Goal: Information Seeking & Learning: Learn about a topic

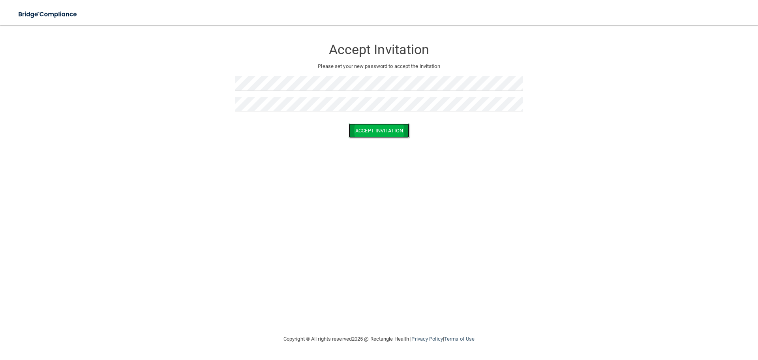
click at [391, 132] on button "Accept Invitation" at bounding box center [379, 130] width 61 height 15
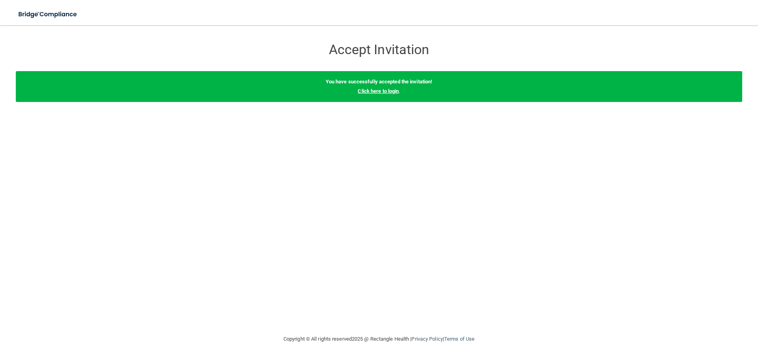
click at [391, 91] on link "Click here to login" at bounding box center [378, 91] width 41 height 6
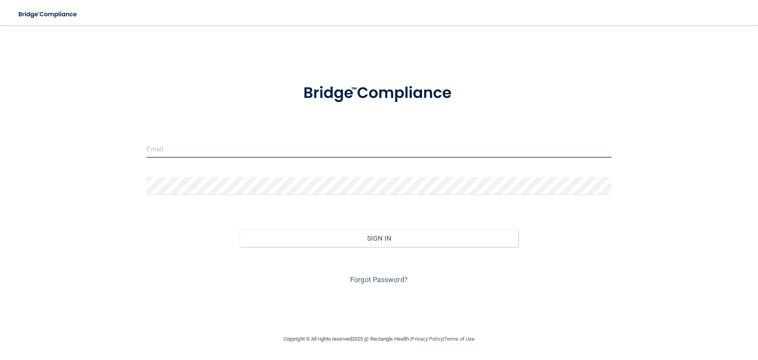
click at [365, 146] on input "email" at bounding box center [378, 149] width 465 height 18
type input "[PERSON_NAME][EMAIL_ADDRESS][PERSON_NAME][DOMAIN_NAME]"
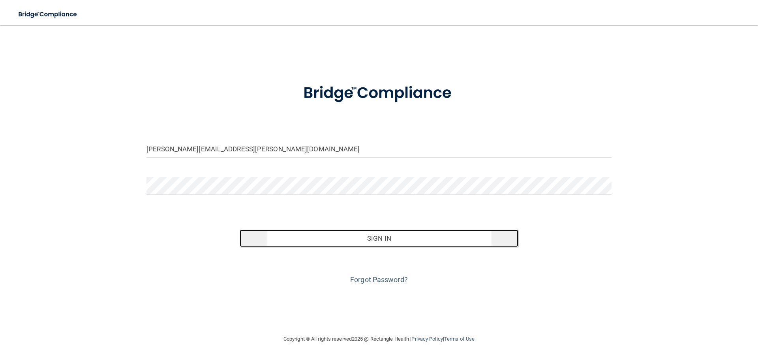
click at [376, 239] on button "Sign In" at bounding box center [379, 237] width 279 height 17
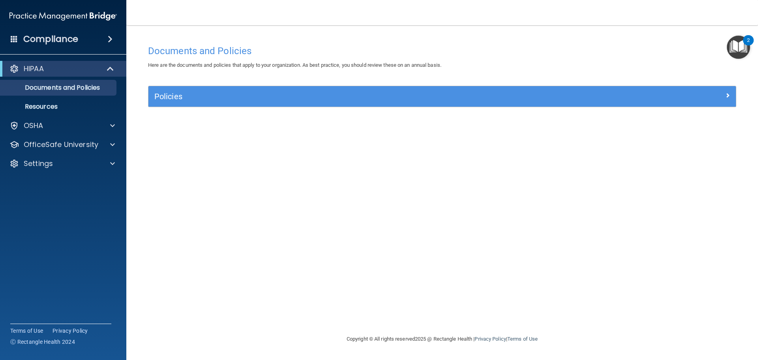
click at [736, 48] on img "Open Resource Center, 2 new notifications" at bounding box center [738, 47] width 23 height 23
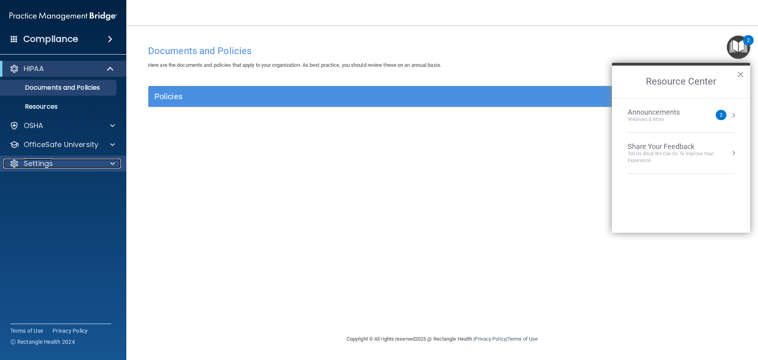
click at [67, 161] on div "Settings" at bounding box center [53, 163] width 98 height 9
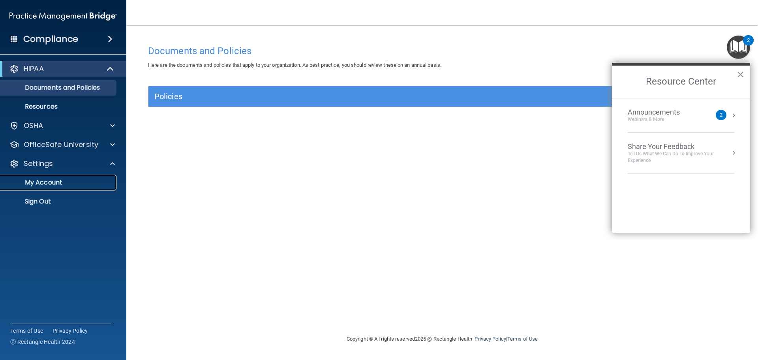
click at [62, 180] on p "My Account" at bounding box center [59, 182] width 108 height 8
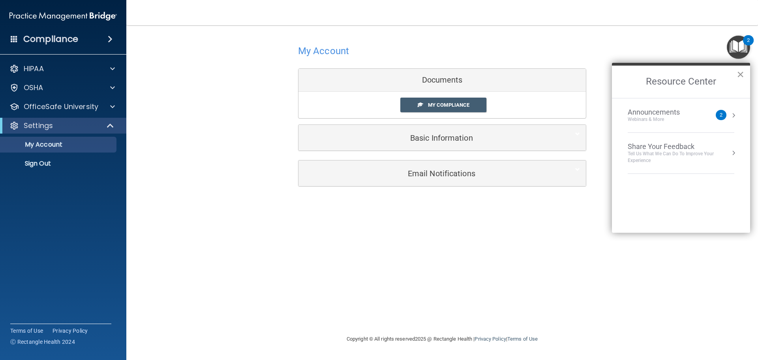
click at [743, 73] on button "×" at bounding box center [741, 74] width 8 height 13
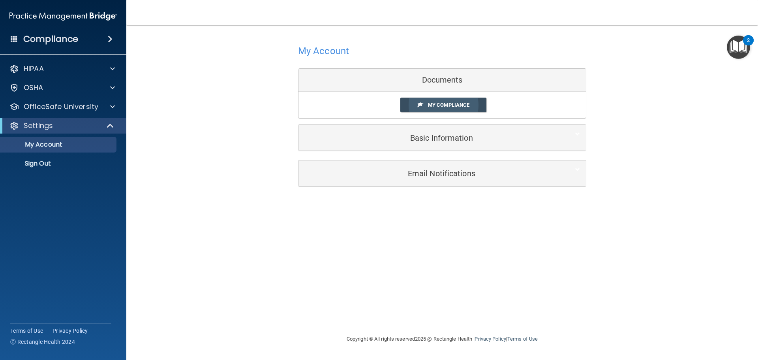
click at [427, 105] on link "My Compliance" at bounding box center [443, 105] width 86 height 15
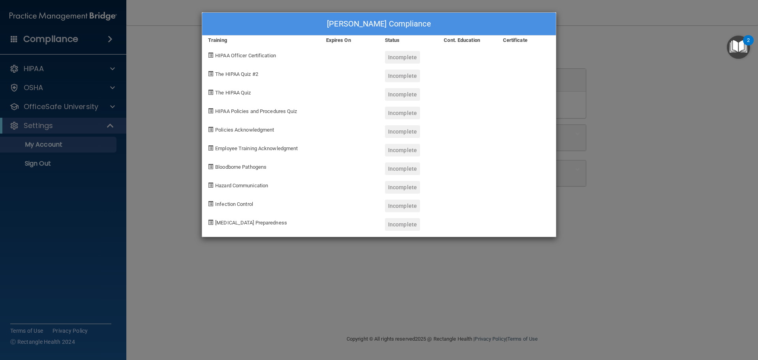
drag, startPoint x: 409, startPoint y: 206, endPoint x: 395, endPoint y: 116, distance: 91.2
click at [407, 202] on div "Incomplete" at bounding box center [402, 205] width 35 height 13
drag, startPoint x: 395, startPoint y: 100, endPoint x: 400, endPoint y: 84, distance: 16.9
click at [395, 99] on div "Incomplete" at bounding box center [402, 94] width 35 height 13
drag, startPoint x: 401, startPoint y: 83, endPoint x: 582, endPoint y: 51, distance: 183.6
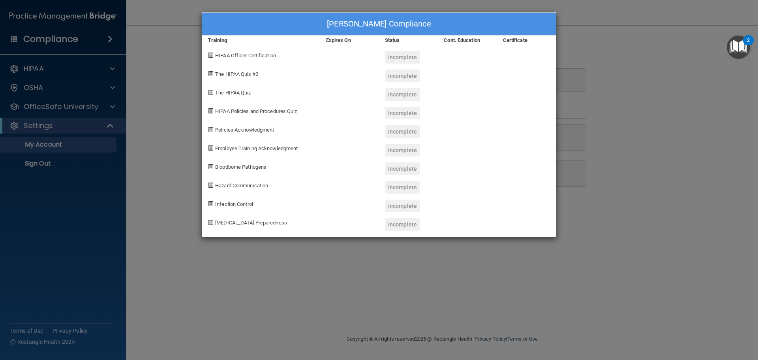
click at [411, 76] on div "Logan Krauch's Compliance Training Expires On Status Cont. Education Certificat…" at bounding box center [379, 124] width 355 height 225
click at [697, 54] on div "Logan Krauch's Compliance Training Expires On Status Cont. Education Certificat…" at bounding box center [379, 180] width 758 height 360
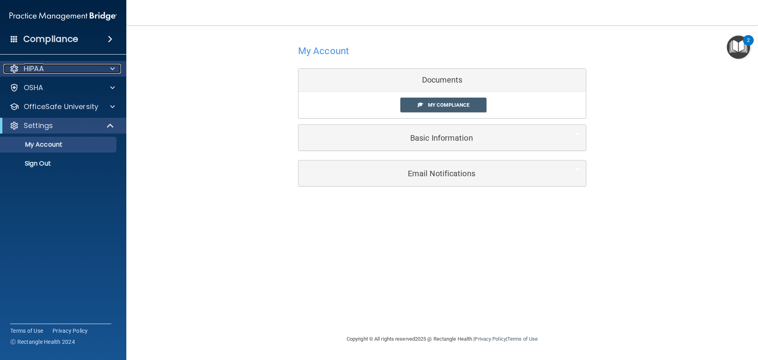
click at [115, 64] on div at bounding box center [111, 68] width 20 height 9
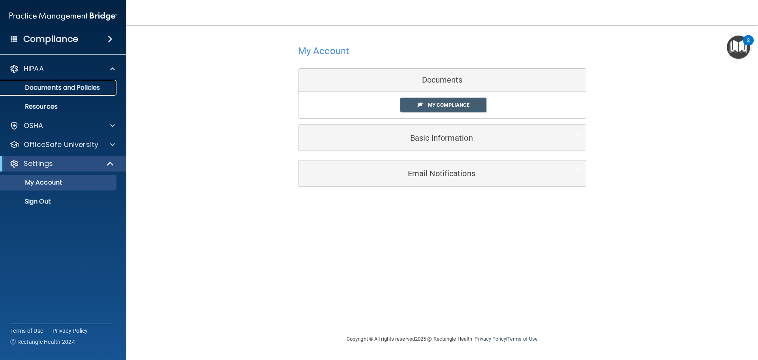
click at [100, 84] on p "Documents and Policies" at bounding box center [59, 88] width 108 height 8
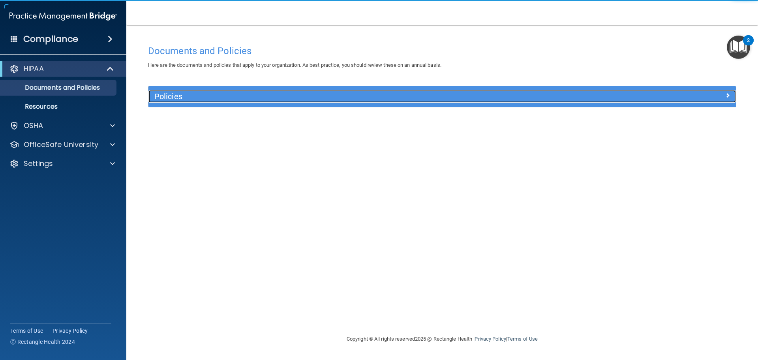
click at [439, 92] on h5 "Policies" at bounding box center [368, 96] width 429 height 9
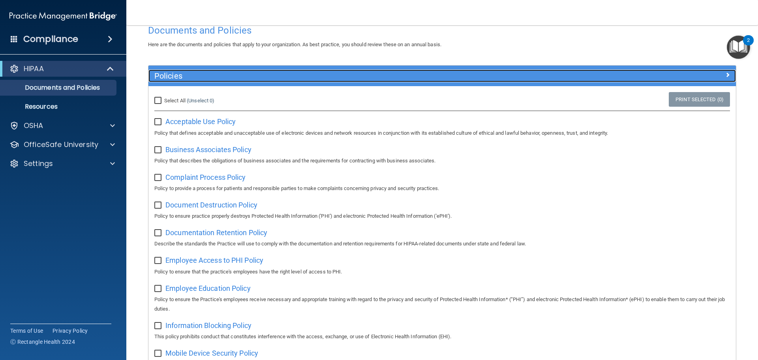
scroll to position [39, 0]
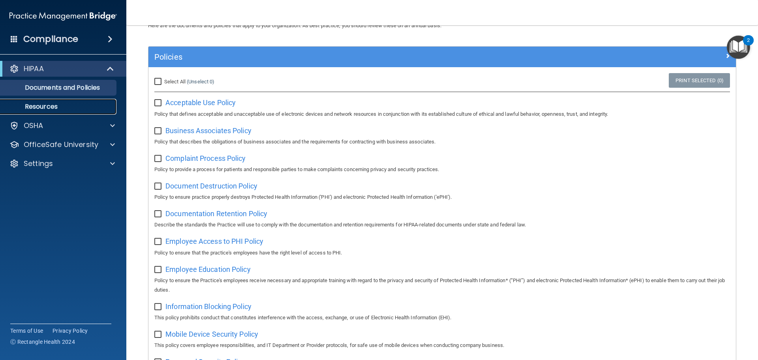
click at [54, 106] on p "Resources" at bounding box center [59, 107] width 108 height 8
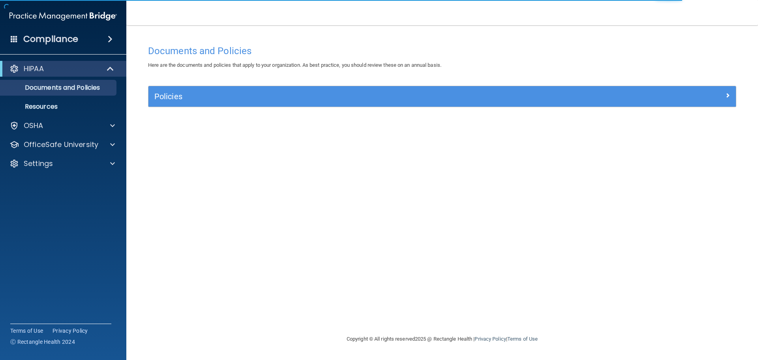
click at [38, 43] on h4 "Compliance" at bounding box center [50, 39] width 55 height 11
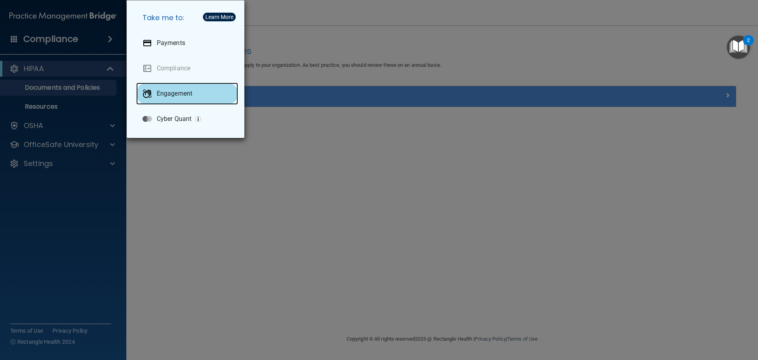
click at [165, 96] on p "Engagement" at bounding box center [175, 94] width 36 height 8
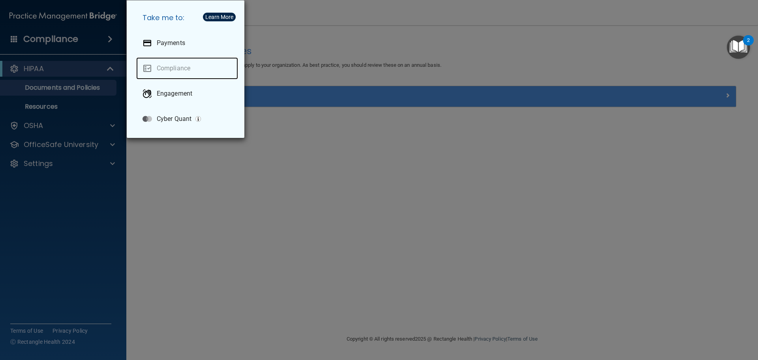
click at [167, 66] on link "Compliance" at bounding box center [187, 68] width 102 height 22
click at [314, 152] on div "Take me to: Payments Compliance Engagement Cyber Quant" at bounding box center [379, 180] width 758 height 360
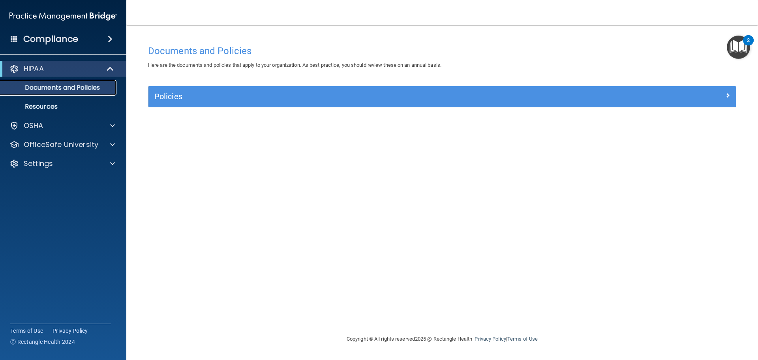
click at [75, 86] on p "Documents and Policies" at bounding box center [59, 88] width 108 height 8
click at [66, 104] on p "Resources" at bounding box center [59, 107] width 108 height 8
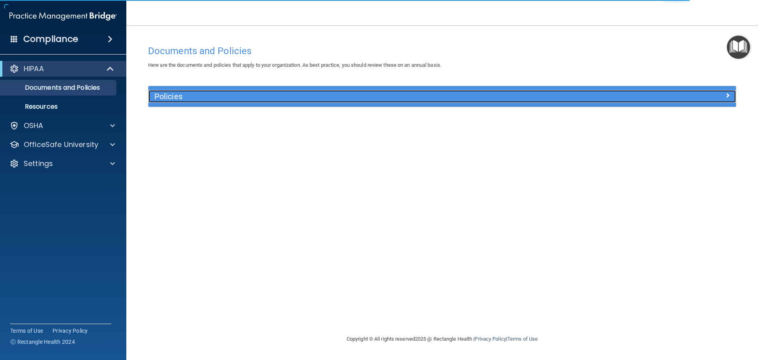
click at [723, 98] on div at bounding box center [662, 94] width 147 height 9
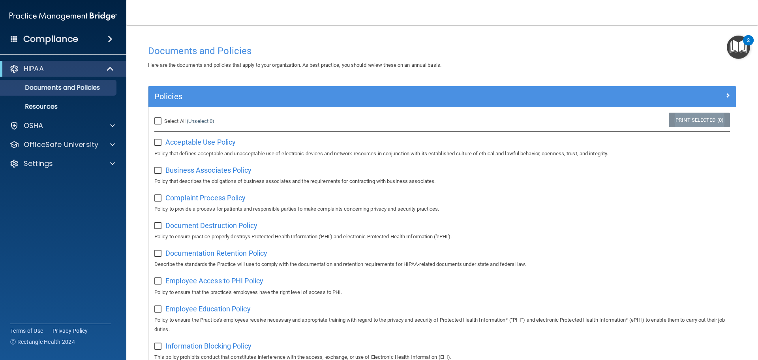
click at [704, 122] on link "Print Selected (0)" at bounding box center [699, 120] width 61 height 15
click at [217, 141] on span "Acceptable Use Policy" at bounding box center [200, 142] width 70 height 8
click at [159, 144] on input "checkbox" at bounding box center [158, 142] width 9 height 6
click at [160, 141] on input "checkbox" at bounding box center [158, 142] width 9 height 6
checkbox input "false"
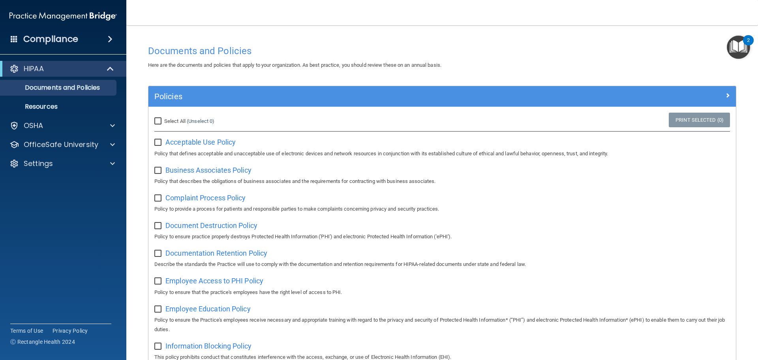
click at [101, 39] on div "Compliance" at bounding box center [63, 38] width 126 height 17
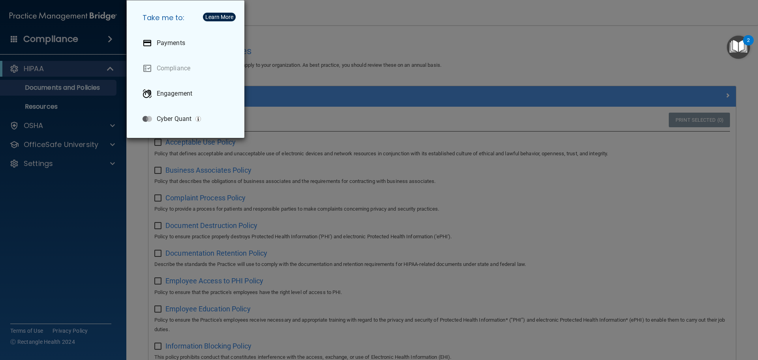
click at [228, 17] on div "Learn More" at bounding box center [219, 17] width 28 height 6
click at [213, 17] on div "Learn More" at bounding box center [219, 17] width 28 height 6
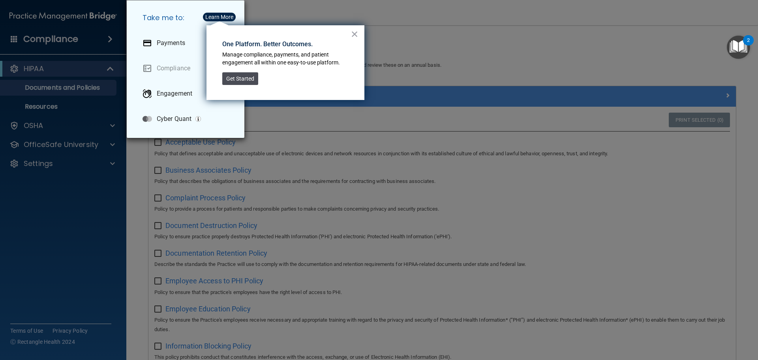
click at [242, 82] on button "Get Started" at bounding box center [240, 78] width 36 height 13
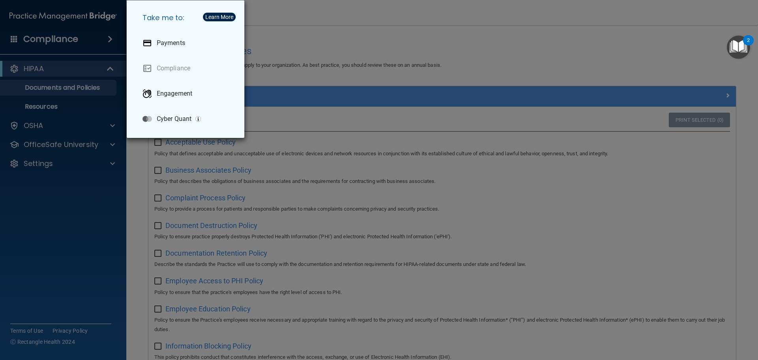
click at [297, 27] on div "Take me to: Payments Compliance Engagement Cyber Quant" at bounding box center [379, 180] width 758 height 360
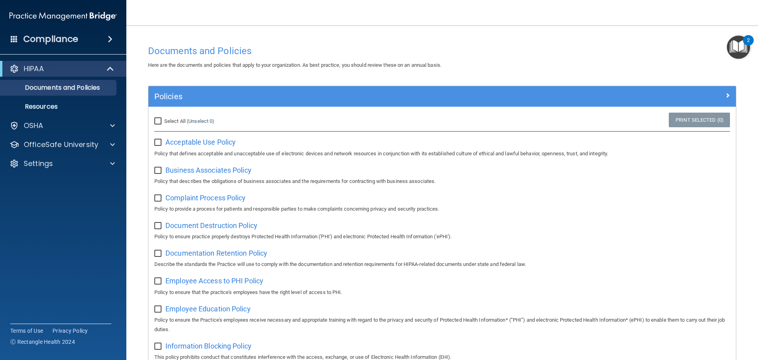
click at [739, 45] on img "Open Resource Center, 2 new notifications" at bounding box center [738, 47] width 23 height 23
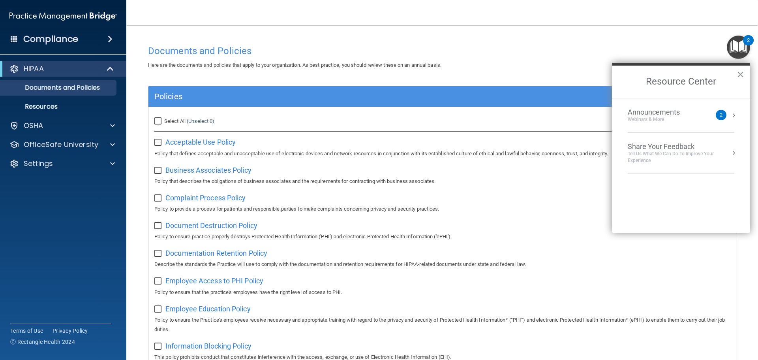
click at [728, 122] on div "Announcements Webinars & More 2" at bounding box center [681, 115] width 107 height 15
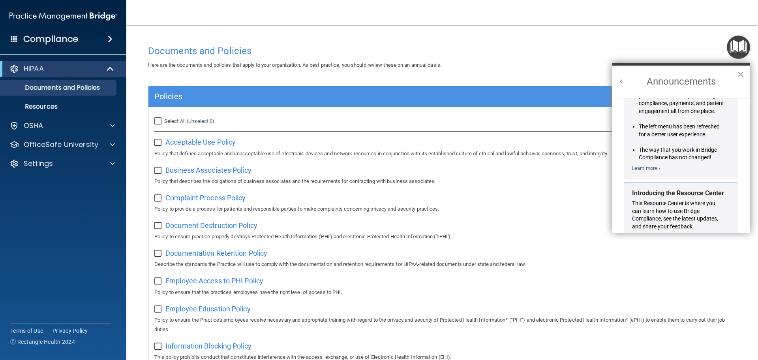
scroll to position [139, 0]
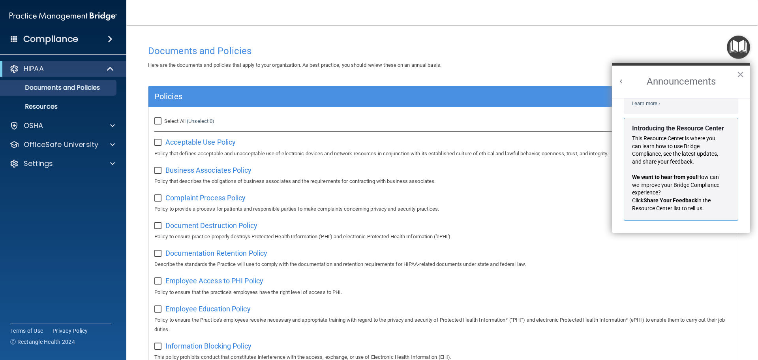
click at [733, 55] on img "Open Resource Center" at bounding box center [738, 47] width 23 height 23
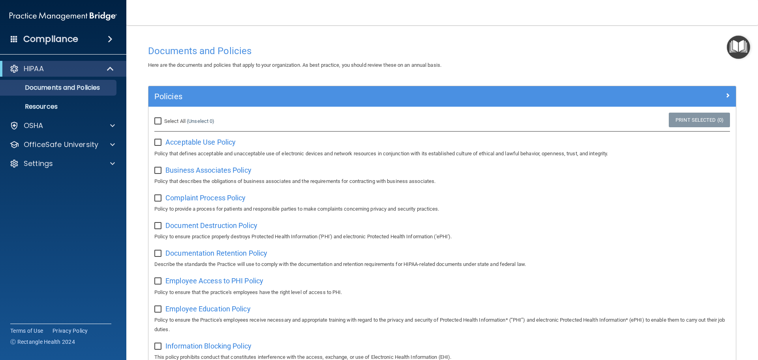
click at [732, 56] on img "Open Resource Center" at bounding box center [738, 47] width 23 height 23
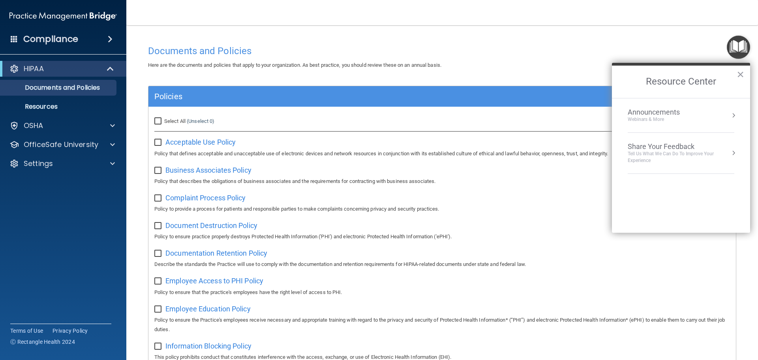
click at [641, 45] on div "Documents and Policies" at bounding box center [442, 50] width 600 height 19
click at [57, 162] on div "Settings" at bounding box center [53, 163] width 98 height 9
click at [63, 179] on p "My Account" at bounding box center [59, 182] width 108 height 8
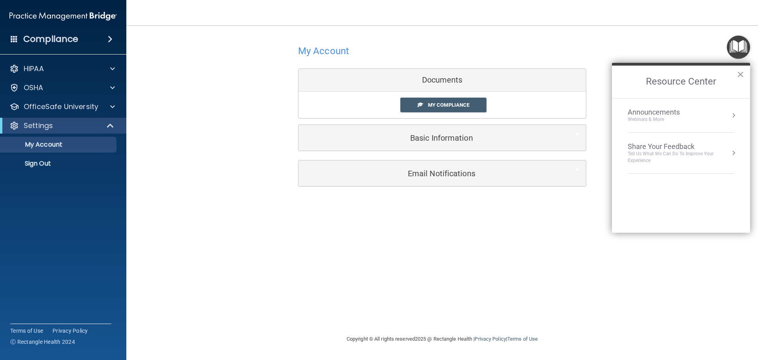
click at [455, 78] on div "Documents" at bounding box center [441, 80] width 287 height 23
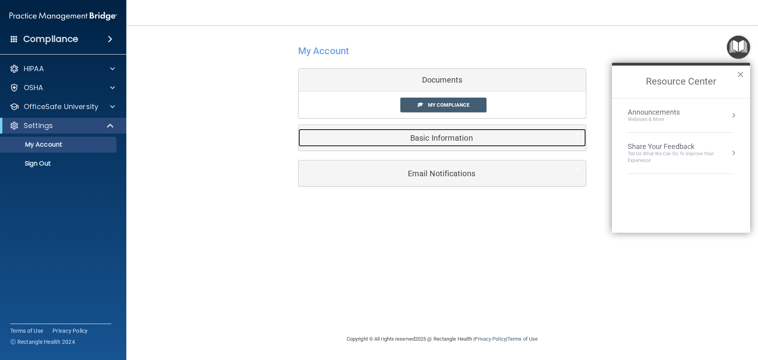
click at [453, 130] on div "Basic Information" at bounding box center [429, 138] width 263 height 18
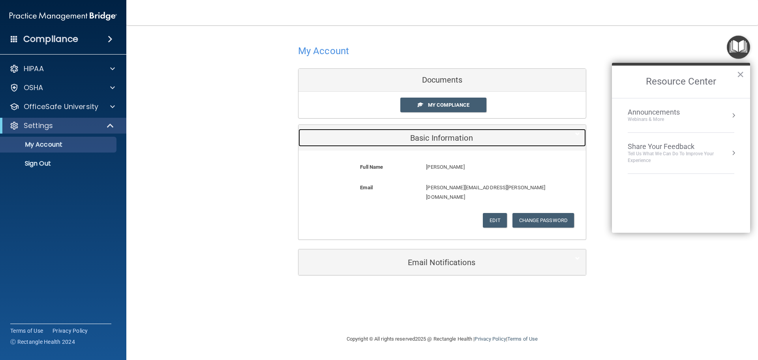
click at [453, 130] on div "Basic Information" at bounding box center [429, 138] width 263 height 18
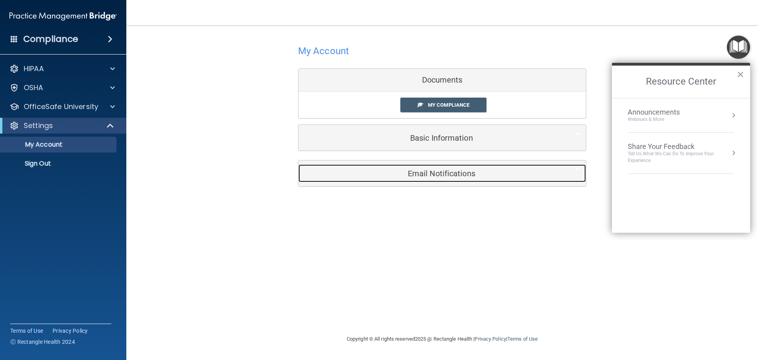
click at [453, 175] on h5 "Email Notifications" at bounding box center [429, 173] width 251 height 9
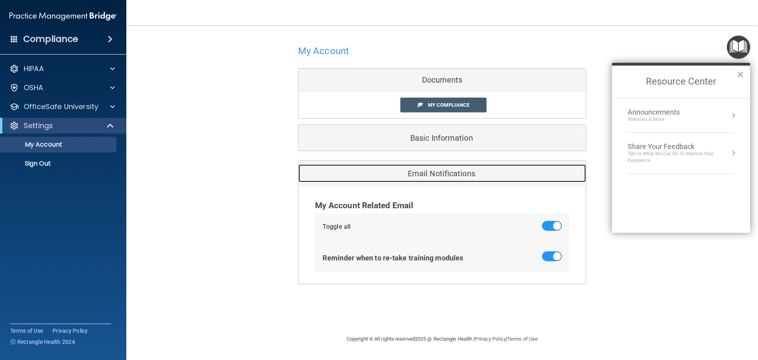
click at [453, 175] on h5 "Email Notifications" at bounding box center [429, 173] width 251 height 9
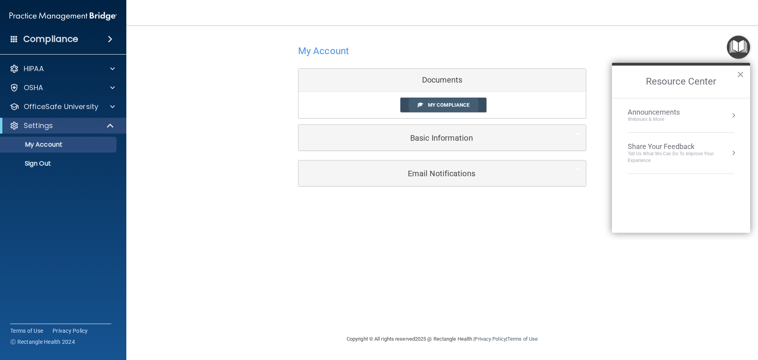
click at [449, 102] on span "My Compliance" at bounding box center [448, 105] width 41 height 6
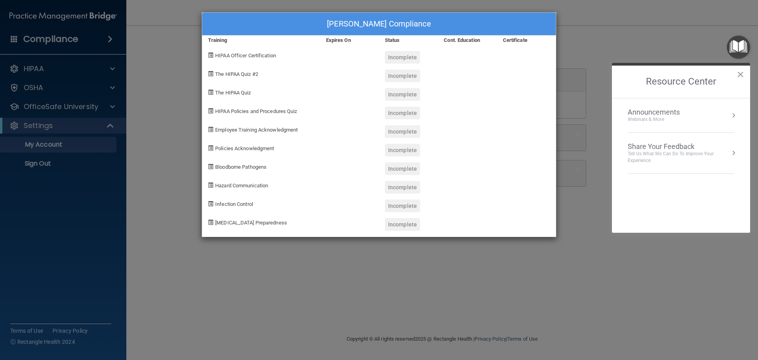
click at [211, 54] on span at bounding box center [210, 55] width 5 height 5
drag, startPoint x: 212, startPoint y: 70, endPoint x: 209, endPoint y: 83, distance: 13.0
click at [212, 72] on div "The HIPAA Quiz #2" at bounding box center [261, 73] width 118 height 19
drag, startPoint x: 209, startPoint y: 89, endPoint x: 210, endPoint y: 96, distance: 6.4
click at [209, 91] on span at bounding box center [210, 92] width 5 height 5
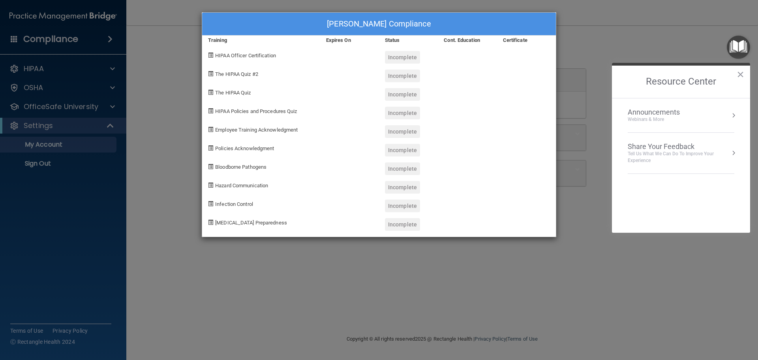
click at [213, 111] on div "HIPAA Policies and Procedures Quiz" at bounding box center [261, 110] width 118 height 19
drag, startPoint x: 217, startPoint y: 141, endPoint x: 225, endPoint y: 159, distance: 19.8
click at [218, 145] on div "Policies Acknowledgment" at bounding box center [261, 147] width 118 height 19
drag, startPoint x: 240, startPoint y: 186, endPoint x: 288, endPoint y: 191, distance: 48.5
click at [259, 190] on div "Hazard Communication" at bounding box center [261, 184] width 118 height 19
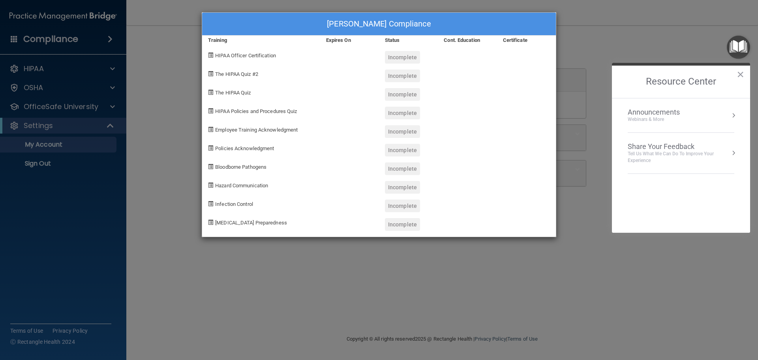
drag, startPoint x: 310, startPoint y: 195, endPoint x: 371, endPoint y: 169, distance: 66.2
click at [347, 181] on div "Logan Krauch's Compliance Training Expires On Status Cont. Education Certificat…" at bounding box center [379, 124] width 355 height 225
drag, startPoint x: 433, startPoint y: 142, endPoint x: 431, endPoint y: 117, distance: 25.3
click at [434, 131] on div "Logan Krauch's Compliance Training Expires On Status Cont. Education Certificat…" at bounding box center [379, 124] width 355 height 225
click at [412, 76] on div "Incomplete" at bounding box center [402, 75] width 35 height 13
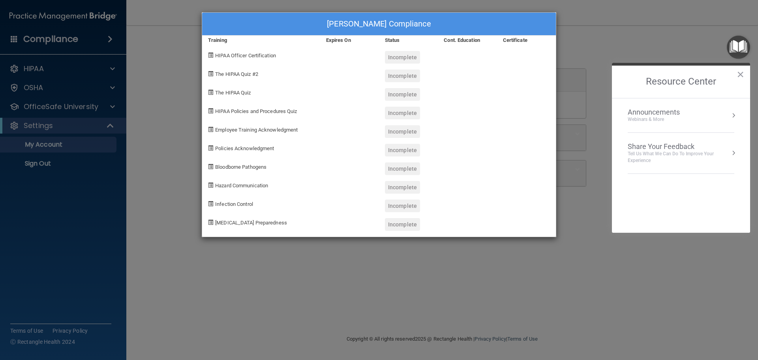
drag, startPoint x: 412, startPoint y: 76, endPoint x: 434, endPoint y: 67, distance: 23.9
click at [414, 75] on div "Incomplete" at bounding box center [402, 75] width 35 height 13
drag, startPoint x: 555, startPoint y: 30, endPoint x: 569, endPoint y: 28, distance: 14.3
click at [556, 30] on div "Logan Krauch's Compliance Training Expires On Status Cont. Education Certificat…" at bounding box center [379, 124] width 355 height 225
click at [580, 28] on div "Logan Krauch's Compliance Training Expires On Status Cont. Education Certificat…" at bounding box center [379, 180] width 758 height 360
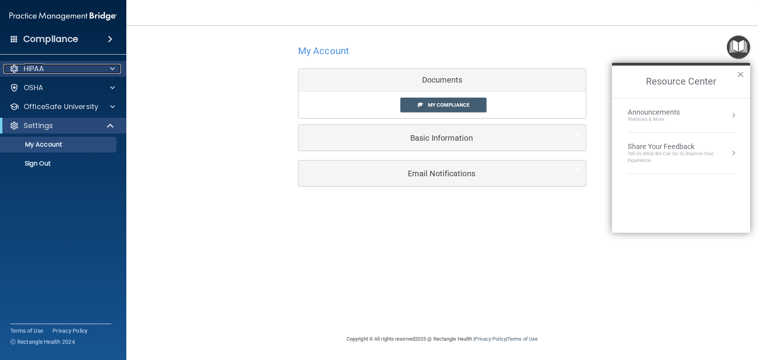
click at [49, 68] on div "HIPAA" at bounding box center [53, 68] width 98 height 9
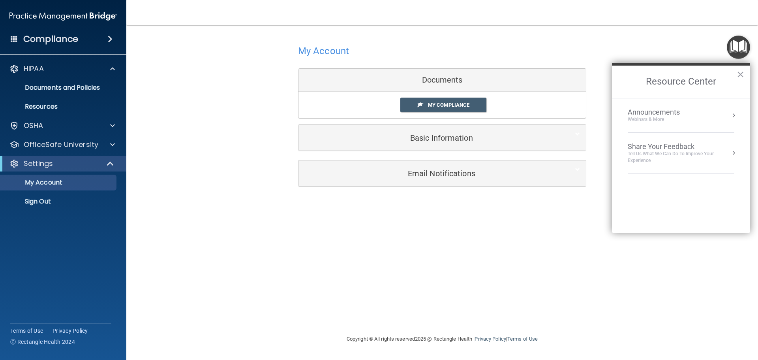
click at [117, 32] on div "Compliance" at bounding box center [63, 38] width 126 height 17
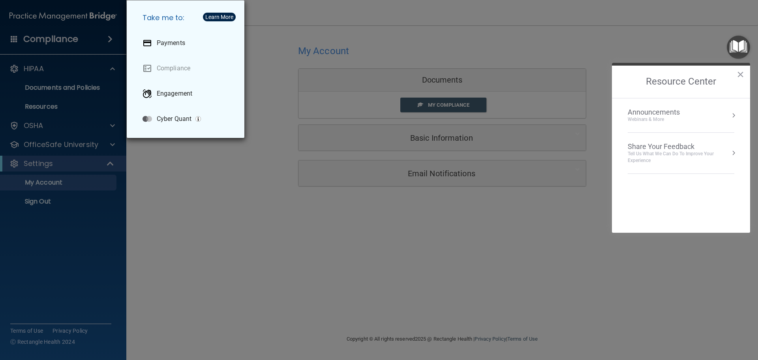
click at [110, 38] on div "Take me to: Payments Compliance Engagement Cyber Quant" at bounding box center [379, 180] width 758 height 360
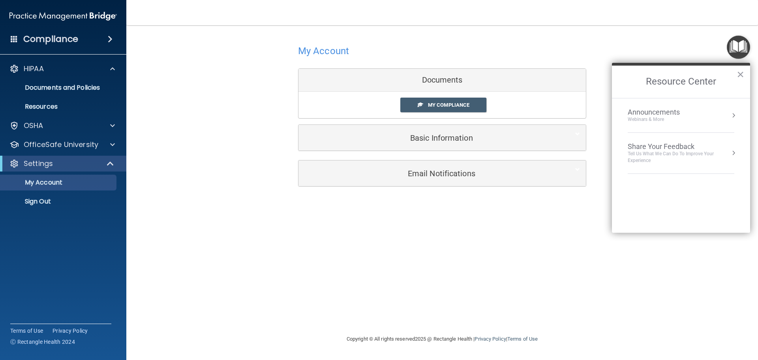
click at [109, 40] on span at bounding box center [110, 38] width 5 height 9
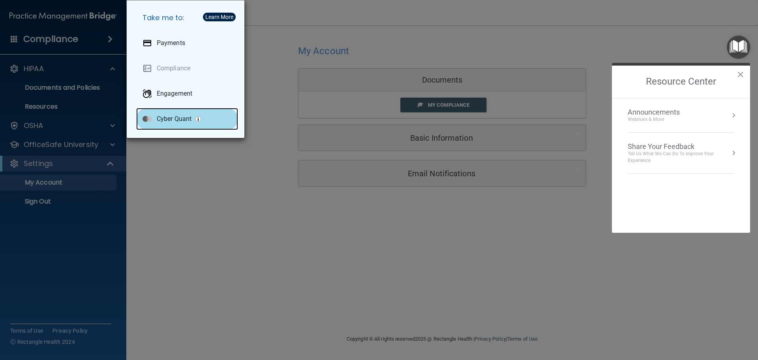
click at [190, 121] on p "Cyber Quant" at bounding box center [174, 119] width 35 height 8
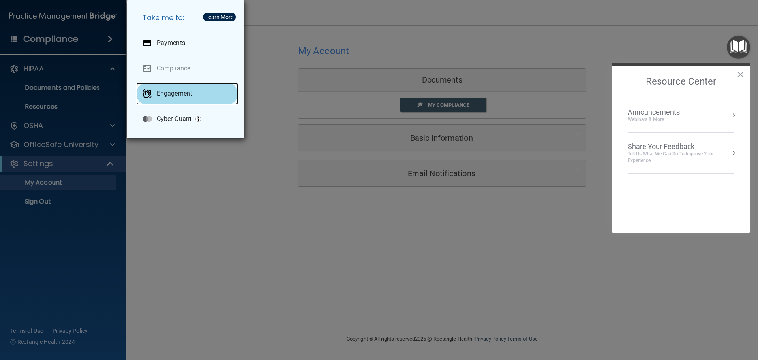
click at [173, 85] on div "Engagement" at bounding box center [187, 94] width 102 height 22
click at [185, 264] on div "Take me to: Payments Compliance Engagement Cyber Quant" at bounding box center [379, 180] width 758 height 360
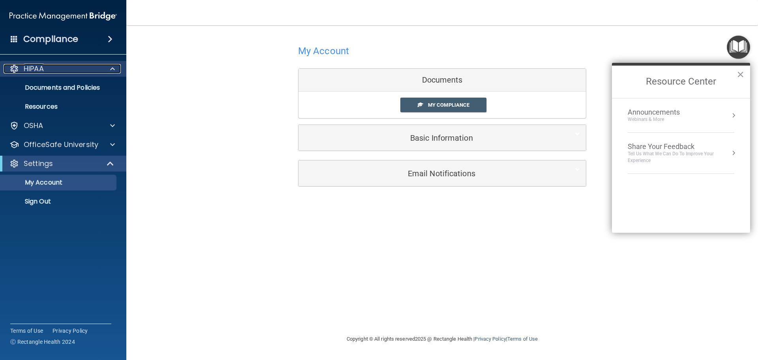
click at [116, 69] on div at bounding box center [111, 68] width 20 height 9
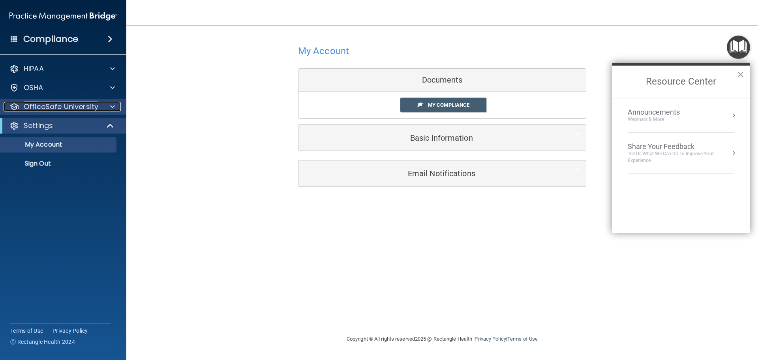
click at [116, 108] on div at bounding box center [111, 106] width 20 height 9
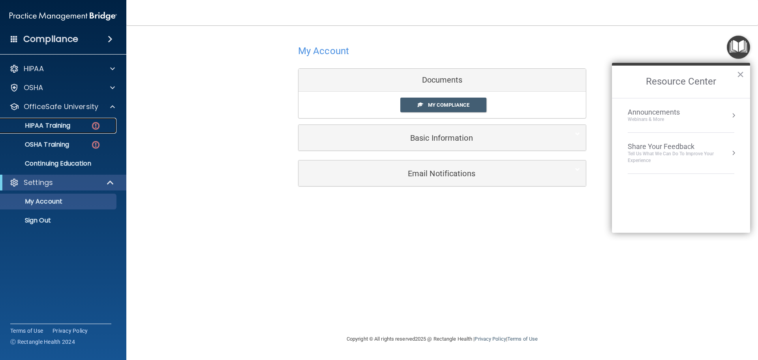
click at [98, 122] on img at bounding box center [96, 126] width 10 height 10
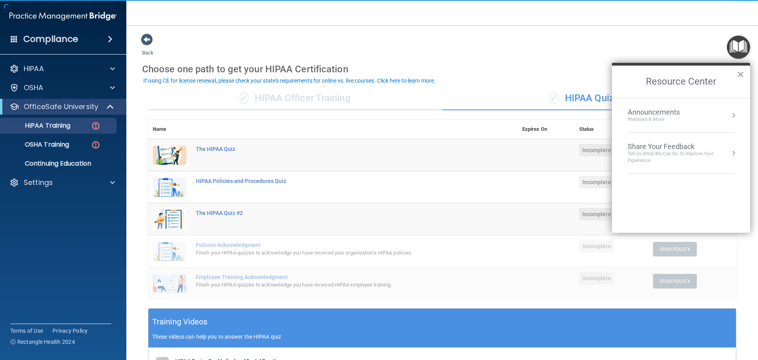
click at [740, 75] on button "×" at bounding box center [741, 74] width 8 height 13
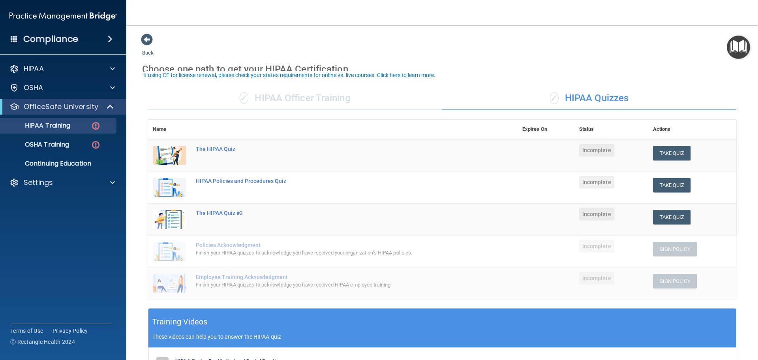
scroll to position [79, 0]
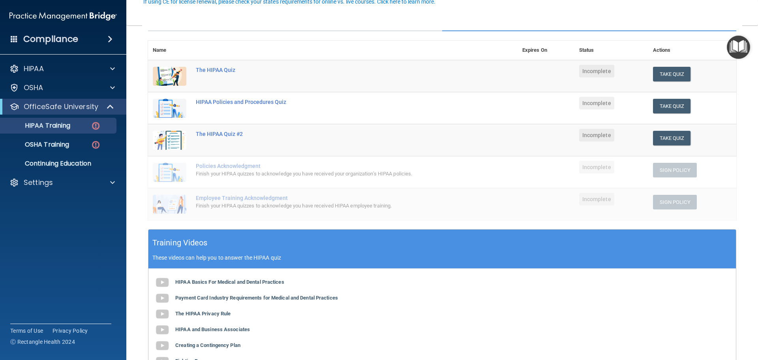
click at [593, 75] on span "Incomplete" at bounding box center [596, 71] width 35 height 13
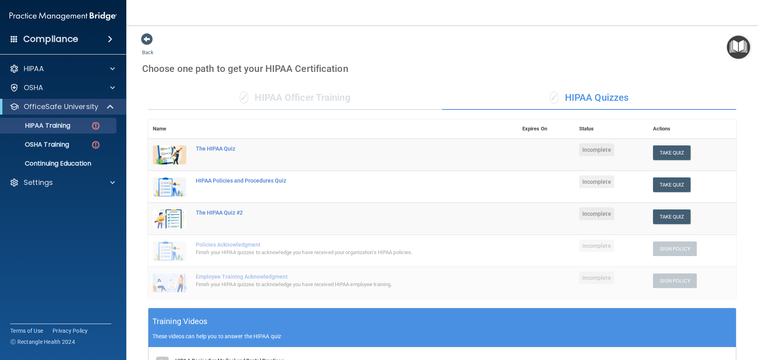
scroll to position [0, 0]
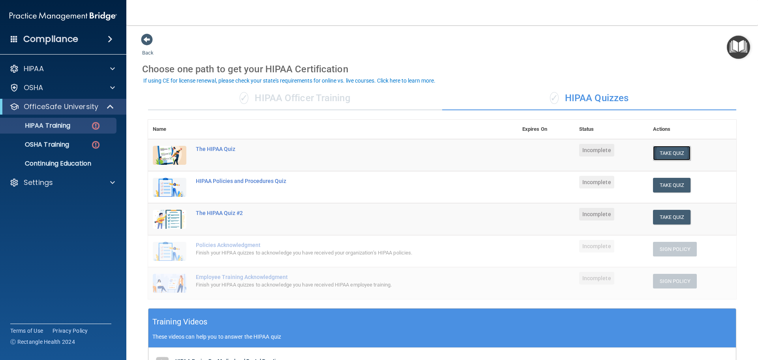
click at [660, 151] on button "Take Quiz" at bounding box center [672, 153] width 38 height 15
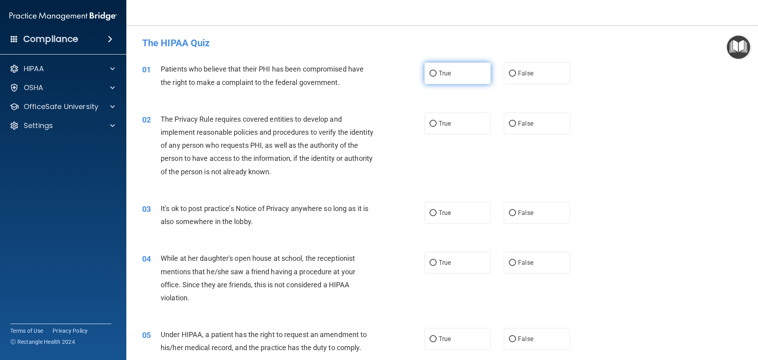
click at [461, 80] on label "True" at bounding box center [457, 73] width 66 height 22
click at [437, 77] on input "True" at bounding box center [433, 74] width 7 height 6
radio input "true"
click at [481, 125] on label "True" at bounding box center [457, 124] width 66 height 22
click at [437, 125] on input "True" at bounding box center [433, 124] width 7 height 6
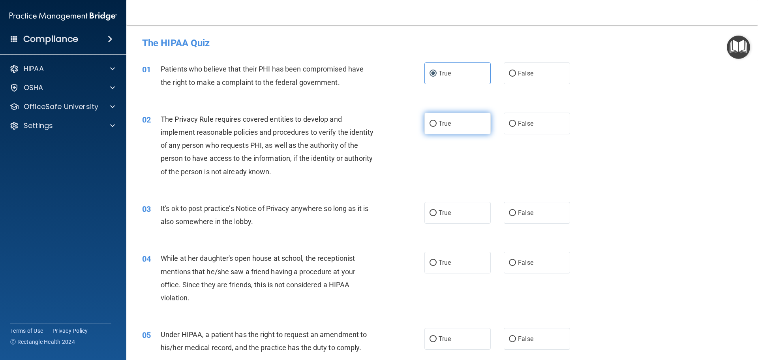
radio input "true"
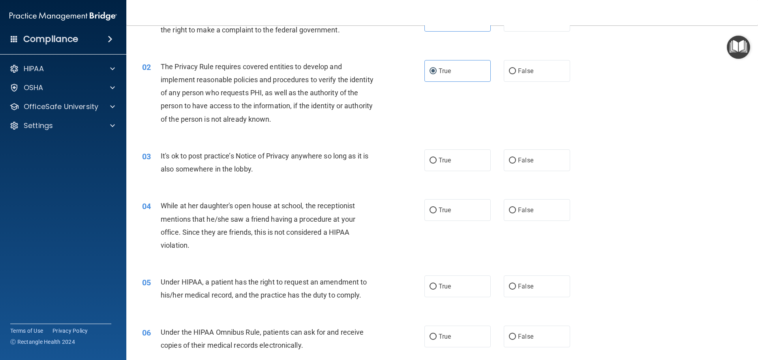
scroll to position [79, 0]
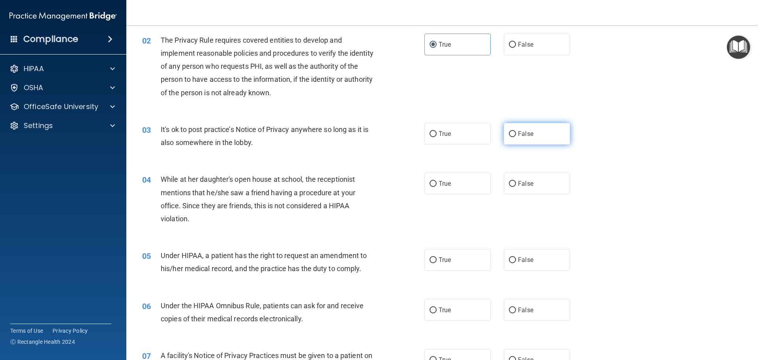
click at [518, 131] on span "False" at bounding box center [525, 134] width 15 height 8
click at [516, 131] on input "False" at bounding box center [512, 134] width 7 height 6
radio input "true"
click at [529, 186] on span "False" at bounding box center [525, 184] width 15 height 8
click at [516, 186] on input "False" at bounding box center [512, 184] width 7 height 6
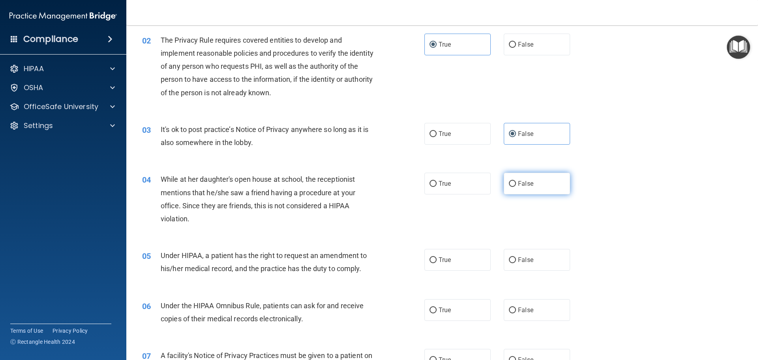
radio input "true"
click at [524, 257] on span "False" at bounding box center [525, 260] width 15 height 8
click at [516, 257] on input "False" at bounding box center [512, 260] width 7 height 6
radio input "true"
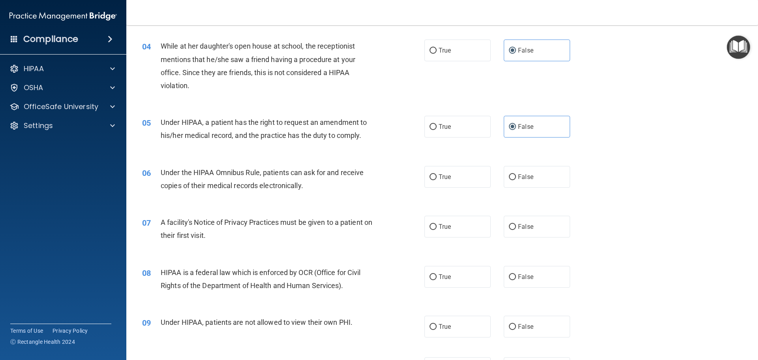
scroll to position [237, 0]
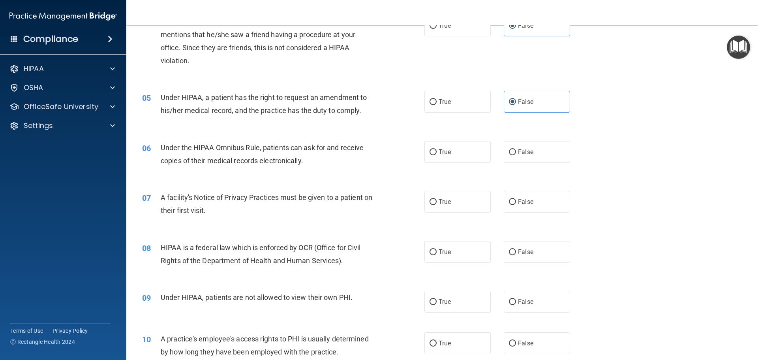
drag, startPoint x: 456, startPoint y: 152, endPoint x: 460, endPoint y: 183, distance: 31.1
click at [456, 152] on label "True" at bounding box center [457, 152] width 66 height 22
click at [437, 152] on input "True" at bounding box center [433, 152] width 7 height 6
radio input "true"
click at [461, 203] on label "True" at bounding box center [457, 202] width 66 height 22
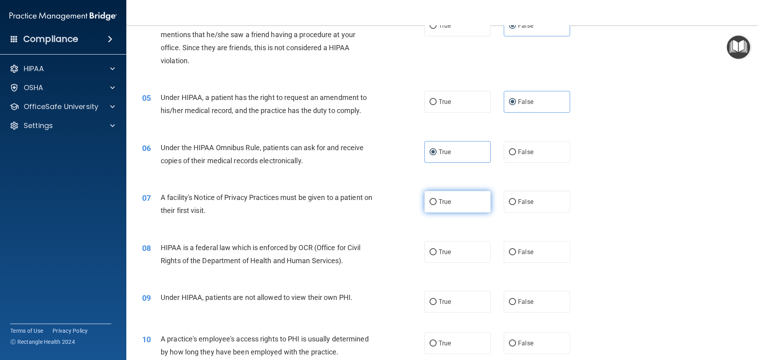
click at [437, 203] on input "True" at bounding box center [433, 202] width 7 height 6
radio input "true"
click at [465, 248] on label "True" at bounding box center [457, 252] width 66 height 22
click at [437, 249] on input "True" at bounding box center [433, 252] width 7 height 6
radio input "true"
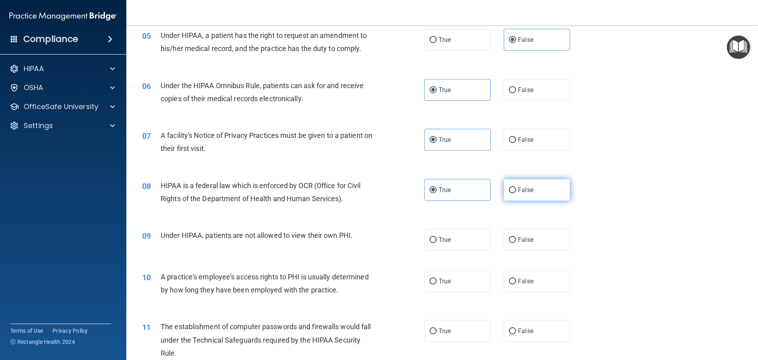
scroll to position [355, 0]
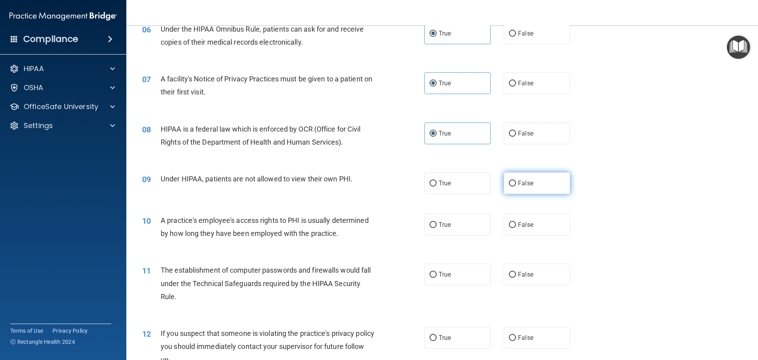
click at [526, 187] on label "False" at bounding box center [537, 183] width 66 height 22
click at [516, 186] on input "False" at bounding box center [512, 183] width 7 height 6
radio input "true"
click at [535, 223] on label "False" at bounding box center [537, 225] width 66 height 22
click at [516, 223] on input "False" at bounding box center [512, 225] width 7 height 6
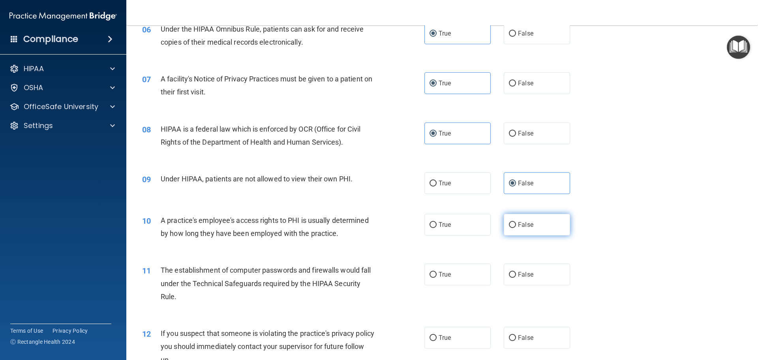
radio input "true"
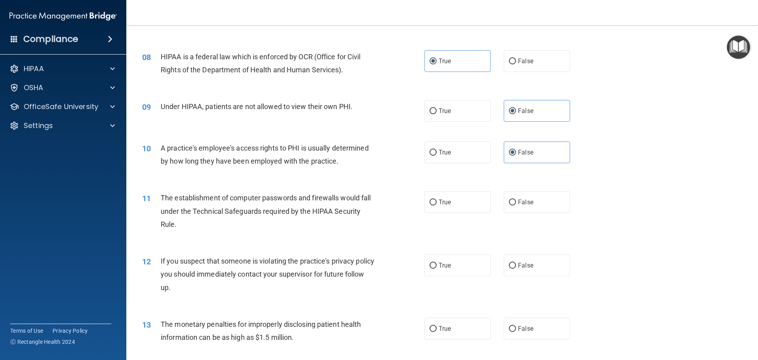
scroll to position [434, 0]
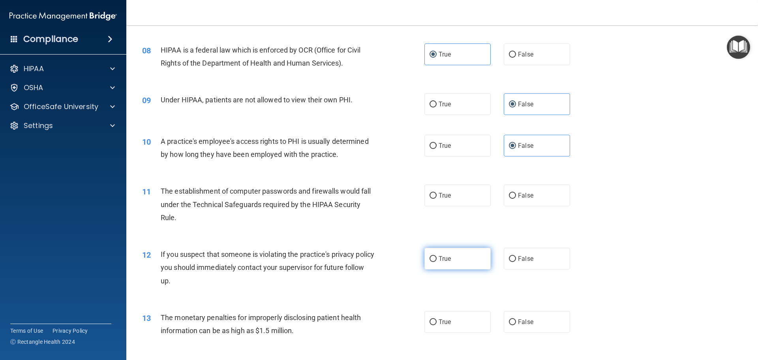
drag, startPoint x: 467, startPoint y: 187, endPoint x: 469, endPoint y: 251, distance: 63.6
click at [467, 188] on label "True" at bounding box center [457, 195] width 66 height 22
click at [437, 193] on input "True" at bounding box center [433, 196] width 7 height 6
radio input "true"
click at [469, 255] on label "True" at bounding box center [457, 259] width 66 height 22
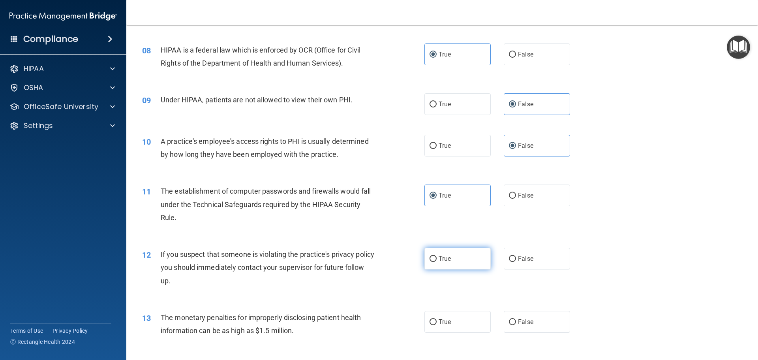
click at [437, 256] on input "True" at bounding box center [433, 259] width 7 height 6
radio input "true"
click at [472, 316] on label "True" at bounding box center [457, 322] width 66 height 22
click at [437, 319] on input "True" at bounding box center [433, 322] width 7 height 6
radio input "true"
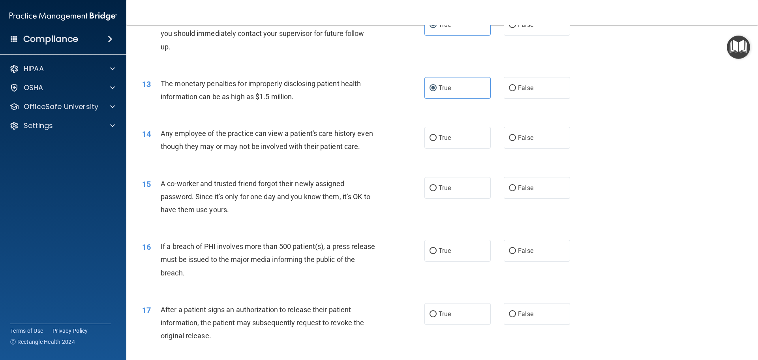
scroll to position [671, 0]
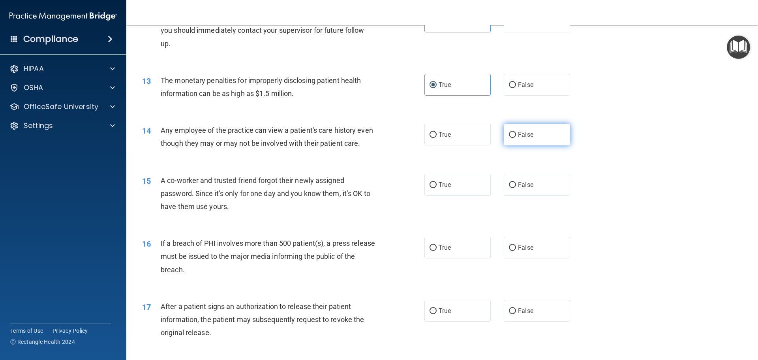
click at [530, 137] on label "False" at bounding box center [537, 135] width 66 height 22
click at [516, 137] on input "False" at bounding box center [512, 135] width 7 height 6
radio input "true"
click at [539, 193] on label "False" at bounding box center [537, 185] width 66 height 22
click at [516, 188] on input "False" at bounding box center [512, 185] width 7 height 6
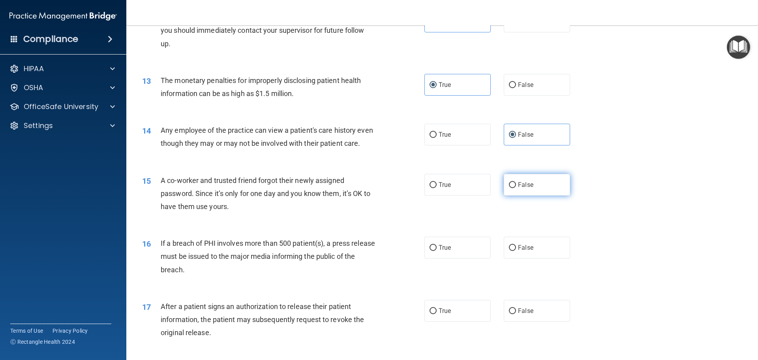
radio input "true"
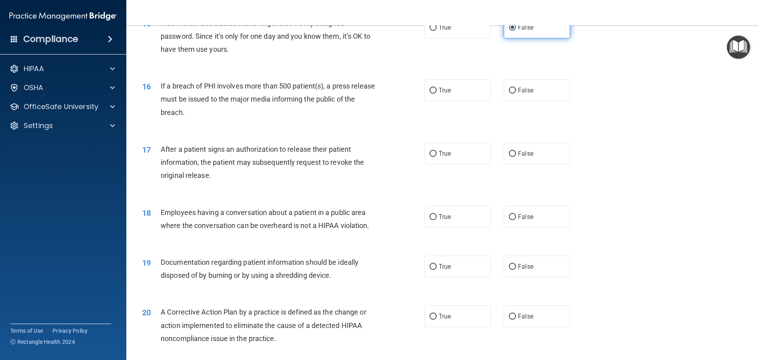
scroll to position [869, 0]
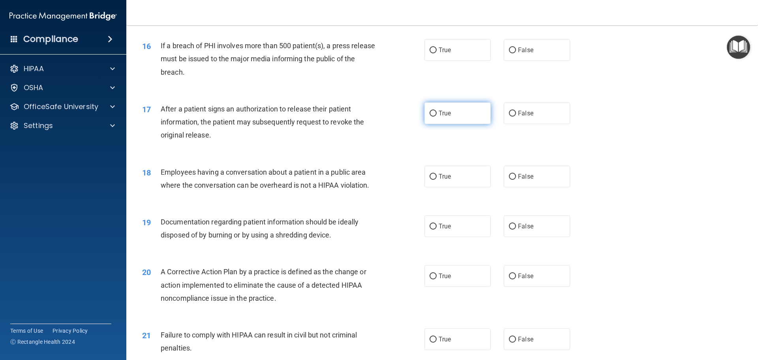
click at [474, 124] on label "True" at bounding box center [457, 113] width 66 height 22
click at [437, 116] on input "True" at bounding box center [433, 114] width 7 height 6
radio input "true"
drag, startPoint x: 468, startPoint y: 122, endPoint x: 464, endPoint y: 69, distance: 53.1
click at [468, 121] on label "True" at bounding box center [457, 113] width 66 height 22
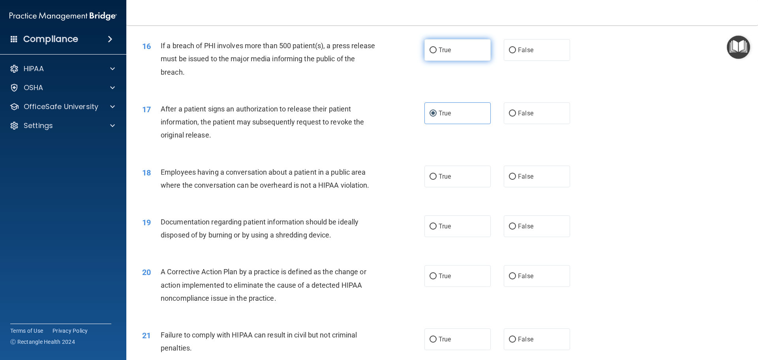
click at [437, 116] on input "True" at bounding box center [433, 114] width 7 height 6
click at [463, 61] on label "True" at bounding box center [457, 50] width 66 height 22
click at [437, 53] on input "True" at bounding box center [433, 50] width 7 height 6
radio input "true"
click at [525, 187] on label "False" at bounding box center [537, 176] width 66 height 22
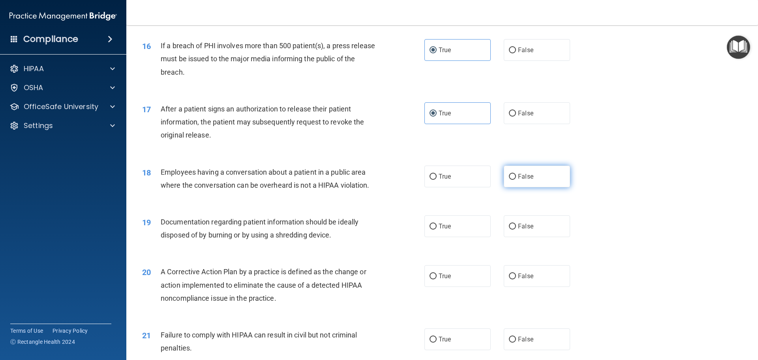
click at [516, 180] on input "False" at bounding box center [512, 177] width 7 height 6
radio input "true"
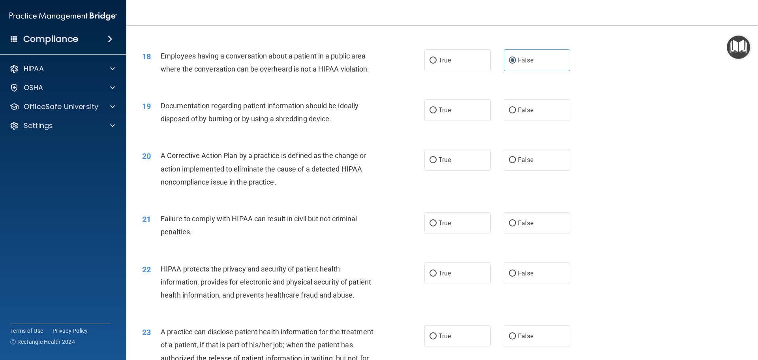
scroll to position [987, 0]
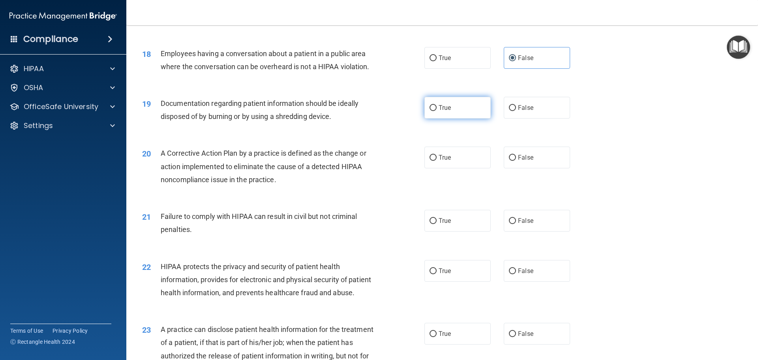
click at [449, 118] on label "True" at bounding box center [457, 108] width 66 height 22
click at [437, 111] on input "True" at bounding box center [433, 108] width 7 height 6
radio input "true"
click at [452, 168] on label "True" at bounding box center [457, 157] width 66 height 22
click at [437, 161] on input "True" at bounding box center [433, 158] width 7 height 6
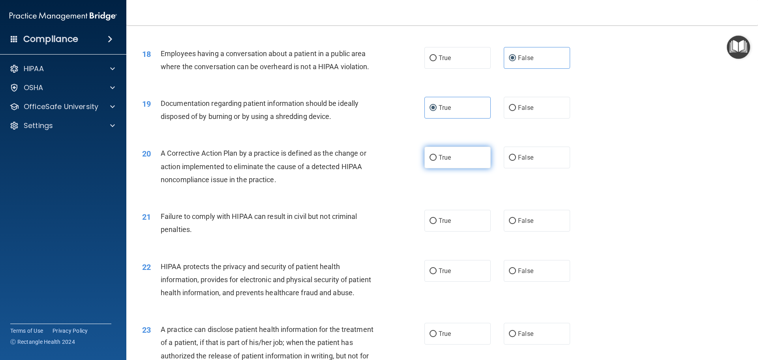
radio input "true"
click at [518, 224] on span "False" at bounding box center [525, 221] width 15 height 8
click at [516, 224] on input "False" at bounding box center [512, 221] width 7 height 6
radio input "true"
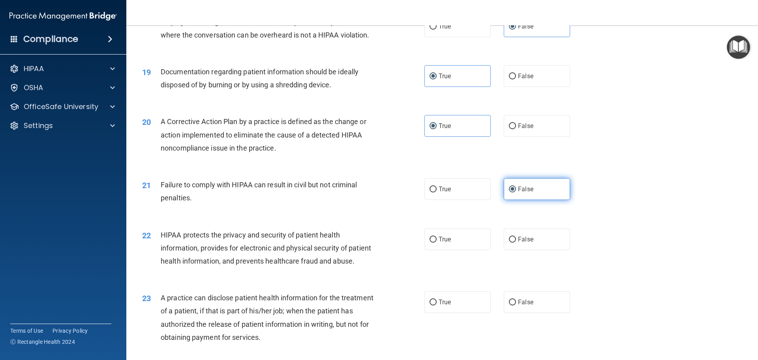
scroll to position [1105, 0]
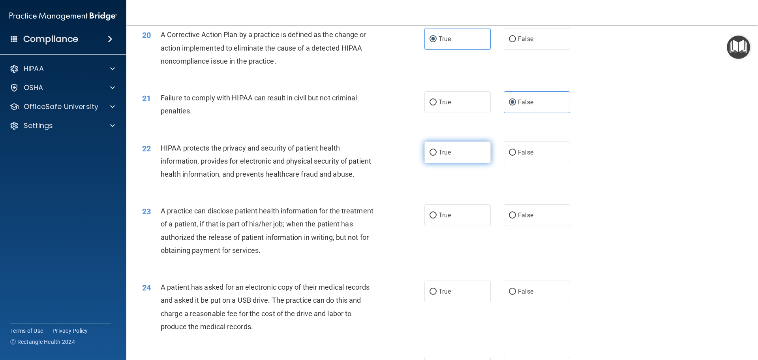
click at [457, 163] on label "True" at bounding box center [457, 152] width 66 height 22
click at [437, 156] on input "True" at bounding box center [433, 153] width 7 height 6
radio input "true"
click at [531, 226] on label "False" at bounding box center [537, 215] width 66 height 22
click at [516, 218] on input "False" at bounding box center [512, 215] width 7 height 6
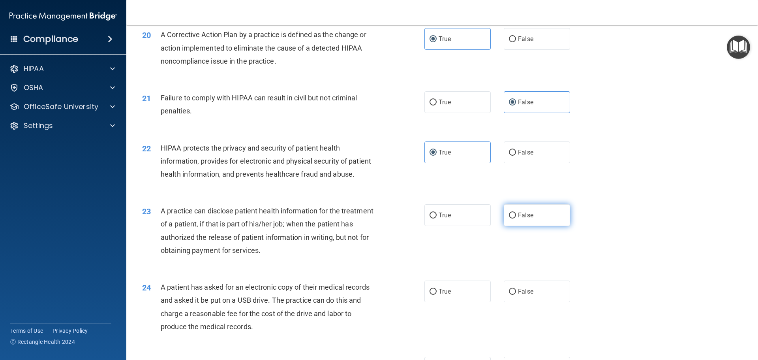
radio input "true"
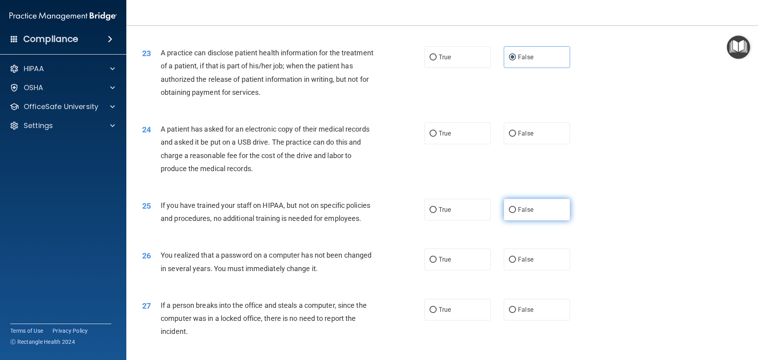
scroll to position [1303, 0]
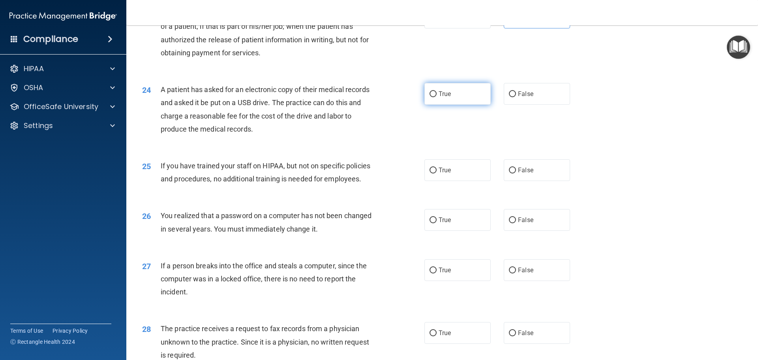
click at [454, 105] on label "True" at bounding box center [457, 94] width 66 height 22
click at [437, 97] on input "True" at bounding box center [433, 94] width 7 height 6
radio input "true"
click at [527, 181] on label "False" at bounding box center [537, 170] width 66 height 22
click at [516, 173] on input "False" at bounding box center [512, 170] width 7 height 6
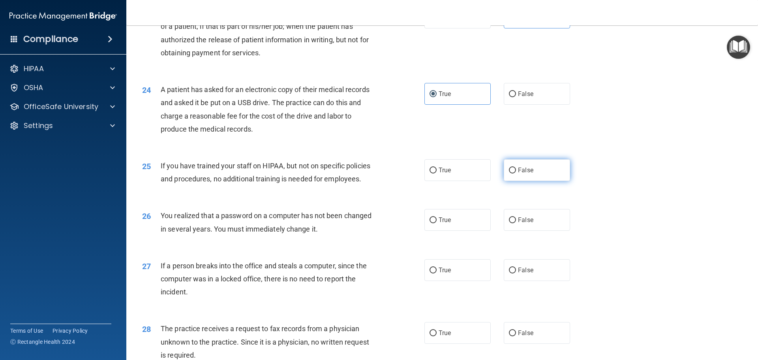
radio input "true"
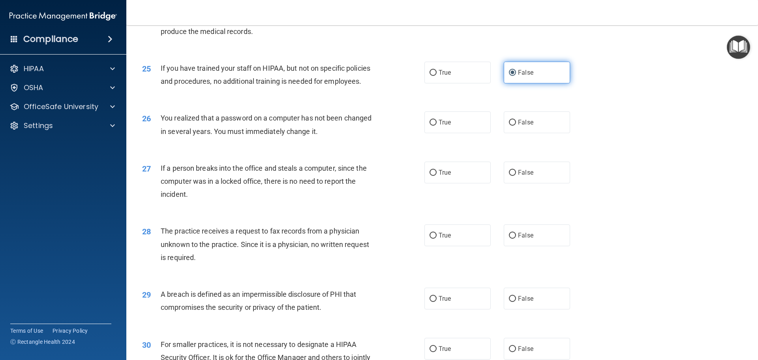
scroll to position [1421, 0]
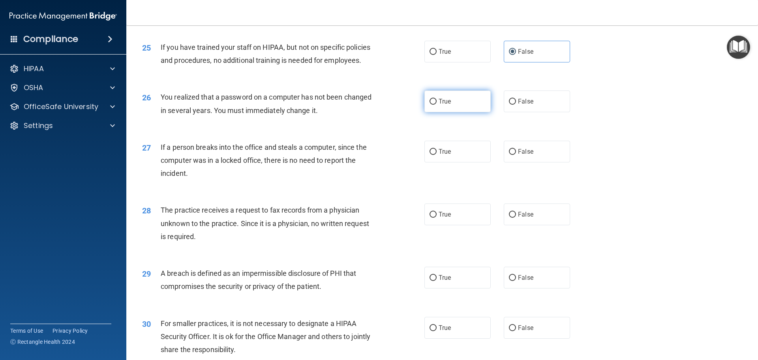
click at [465, 112] on label "True" at bounding box center [457, 101] width 66 height 22
click at [437, 105] on input "True" at bounding box center [433, 102] width 7 height 6
radio input "true"
click at [542, 162] on label "False" at bounding box center [537, 152] width 66 height 22
click at [516, 155] on input "False" at bounding box center [512, 152] width 7 height 6
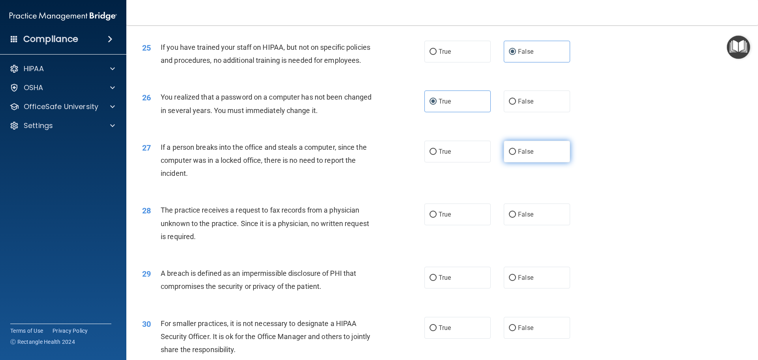
radio input "true"
click at [551, 225] on label "False" at bounding box center [537, 214] width 66 height 22
click at [516, 218] on input "False" at bounding box center [512, 215] width 7 height 6
radio input "true"
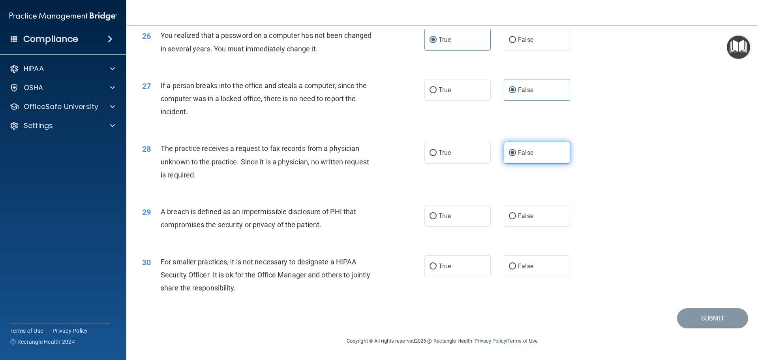
scroll to position [1509, 0]
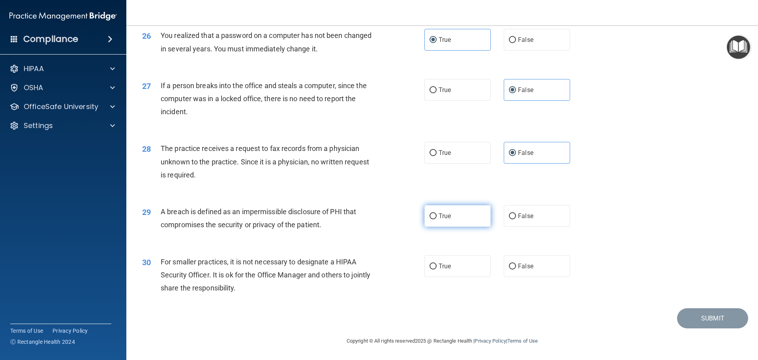
click at [466, 220] on label "True" at bounding box center [457, 216] width 66 height 22
click at [437, 219] on input "True" at bounding box center [433, 216] width 7 height 6
radio input "true"
click at [536, 268] on label "False" at bounding box center [537, 266] width 66 height 22
click at [516, 268] on input "False" at bounding box center [512, 266] width 7 height 6
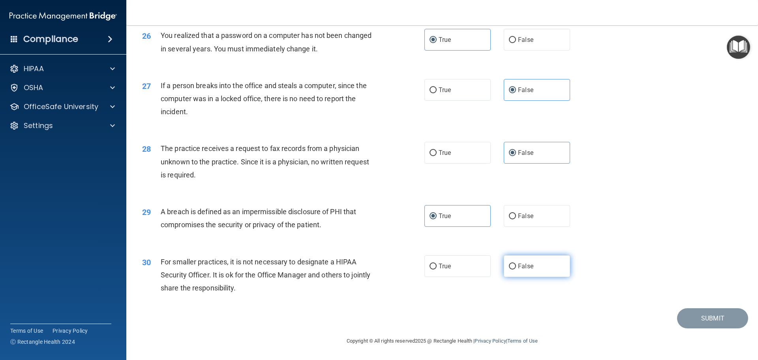
radio input "true"
click at [715, 310] on button "Submit" at bounding box center [712, 318] width 71 height 20
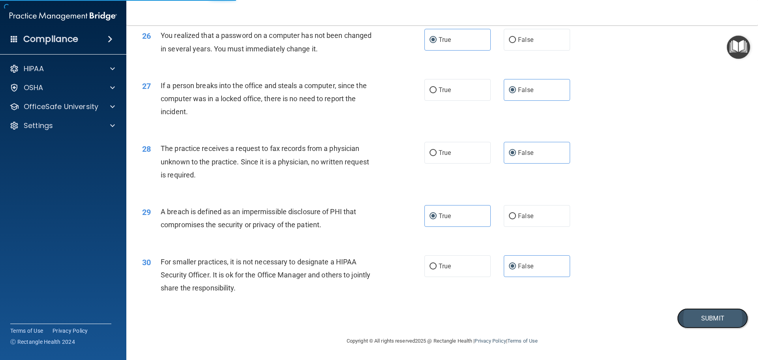
click at [706, 318] on button "Submit" at bounding box center [712, 318] width 71 height 20
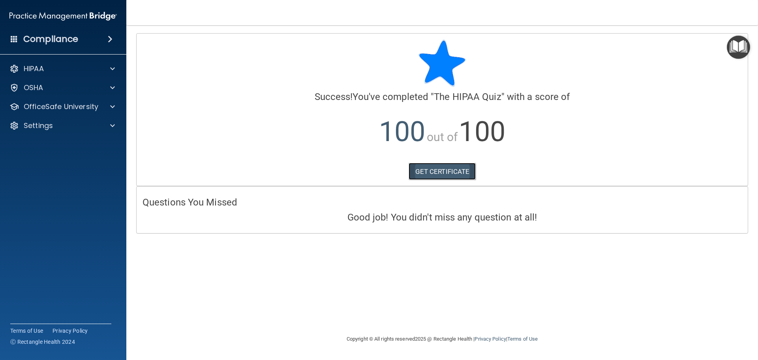
click at [449, 171] on link "GET CERTIFICATE" at bounding box center [443, 171] width 68 height 17
click at [118, 107] on div at bounding box center [111, 106] width 20 height 9
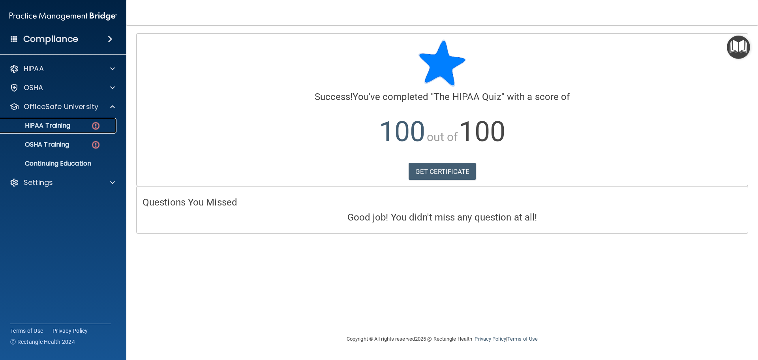
click at [96, 120] on link "HIPAA Training" at bounding box center [54, 126] width 124 height 16
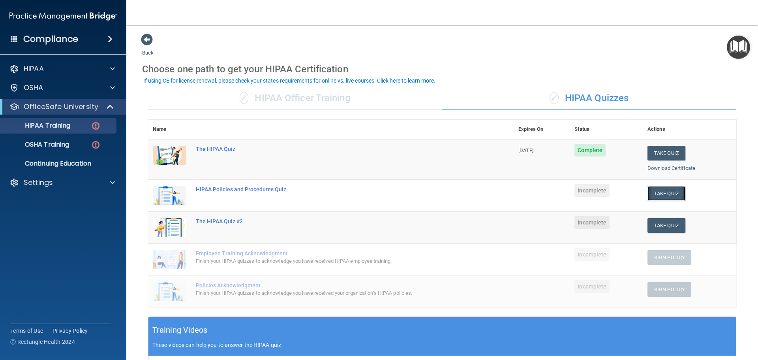
click at [666, 193] on button "Take Quiz" at bounding box center [666, 193] width 38 height 15
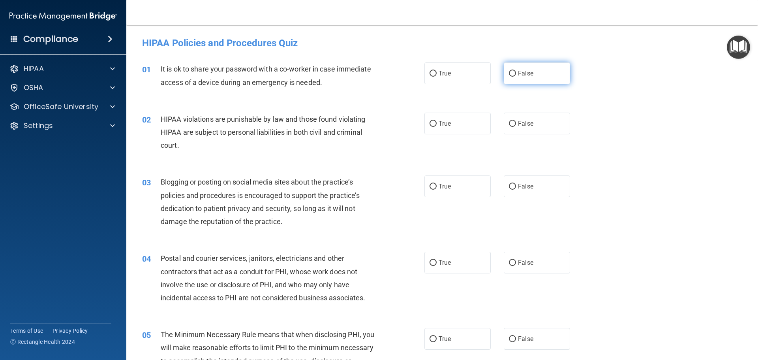
click at [522, 72] on span "False" at bounding box center [525, 73] width 15 height 8
click at [516, 72] on input "False" at bounding box center [512, 74] width 7 height 6
radio input "true"
click at [473, 124] on label "True" at bounding box center [457, 124] width 66 height 22
click at [437, 124] on input "True" at bounding box center [433, 124] width 7 height 6
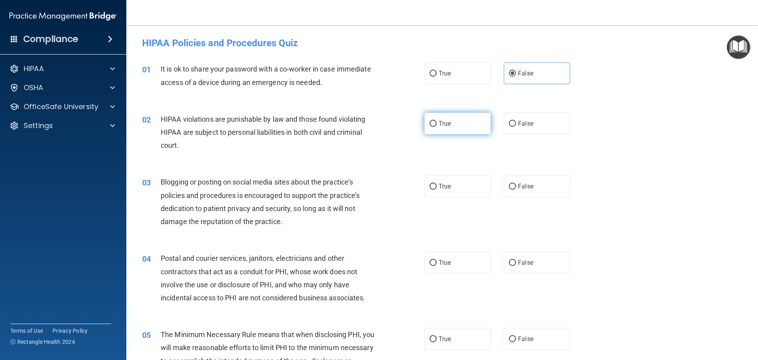
radio input "true"
click at [518, 126] on span "False" at bounding box center [525, 124] width 15 height 8
click at [516, 126] on input "False" at bounding box center [512, 124] width 7 height 6
radio input "true"
click at [464, 125] on label "True" at bounding box center [457, 124] width 66 height 22
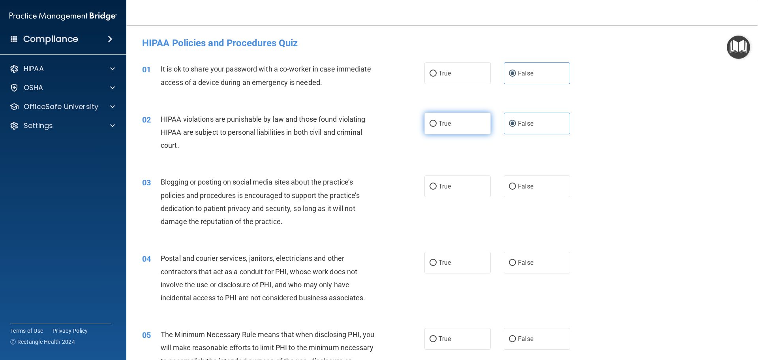
click at [437, 125] on input "True" at bounding box center [433, 124] width 7 height 6
radio input "true"
radio input "false"
click at [528, 180] on label "False" at bounding box center [537, 186] width 66 height 22
click at [516, 184] on input "False" at bounding box center [512, 187] width 7 height 6
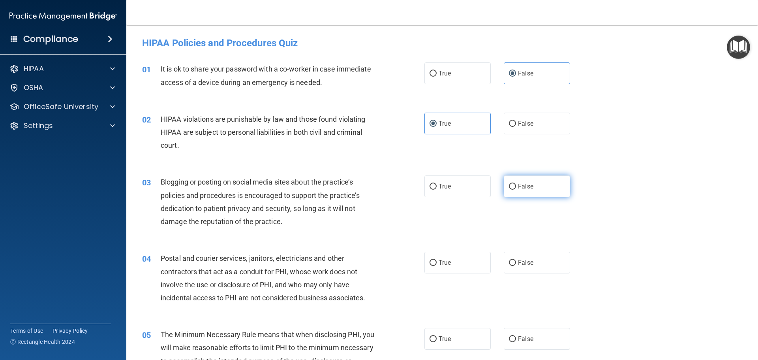
radio input "true"
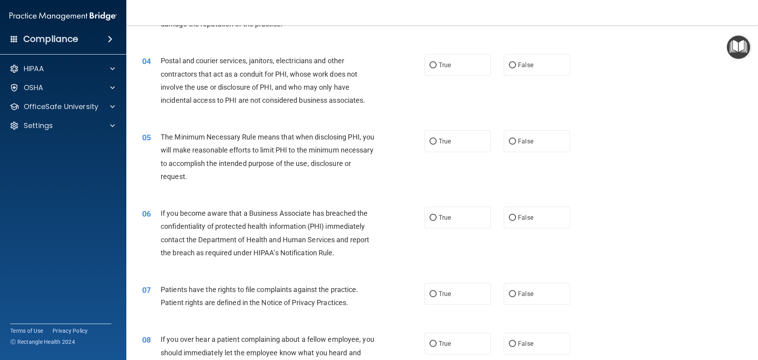
scroll to position [158, 0]
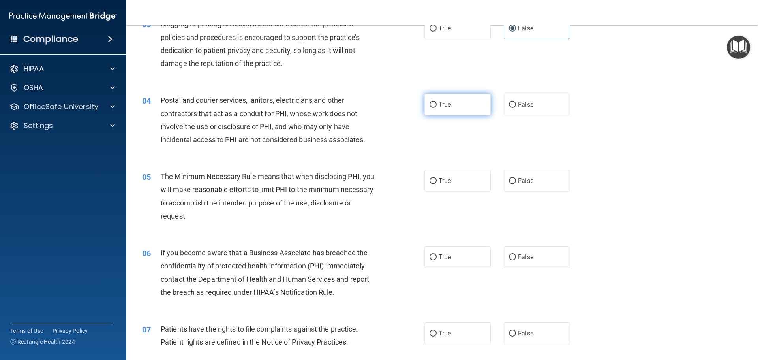
click at [458, 105] on label "True" at bounding box center [457, 105] width 66 height 22
click at [437, 105] on input "True" at bounding box center [433, 105] width 7 height 6
radio input "true"
click at [465, 174] on label "True" at bounding box center [457, 181] width 66 height 22
click at [437, 178] on input "True" at bounding box center [433, 181] width 7 height 6
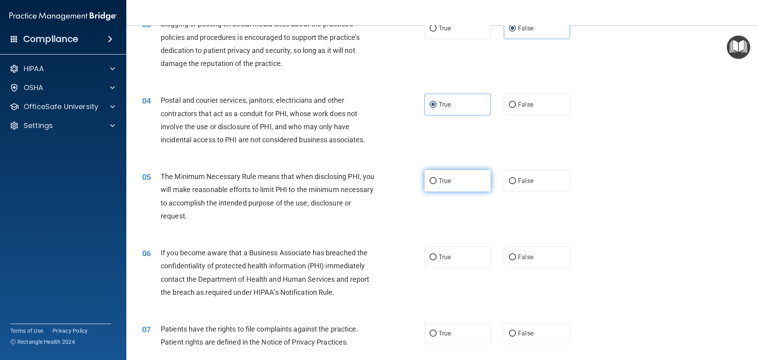
radio input "true"
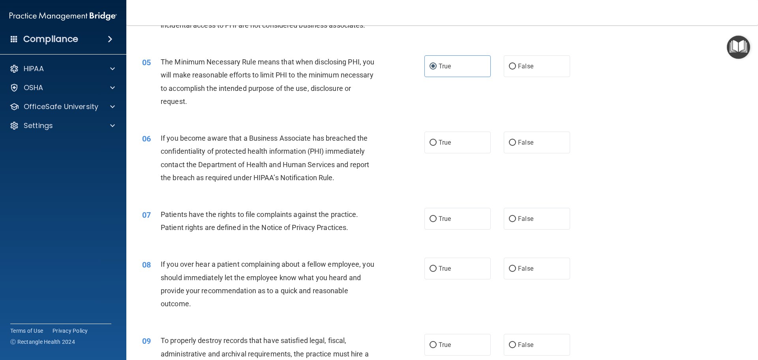
scroll to position [276, 0]
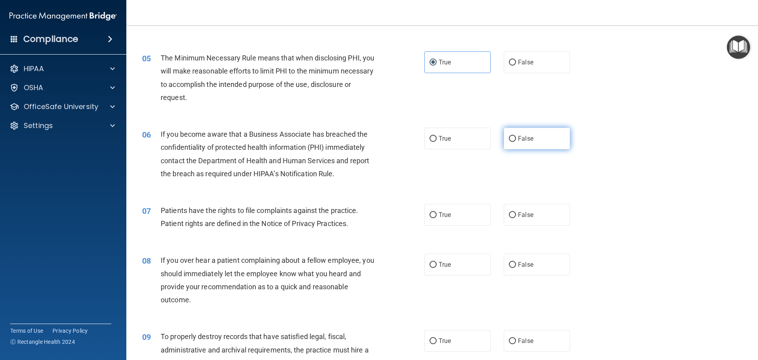
click at [535, 133] on label "False" at bounding box center [537, 139] width 66 height 22
click at [516, 136] on input "False" at bounding box center [512, 139] width 7 height 6
radio input "true"
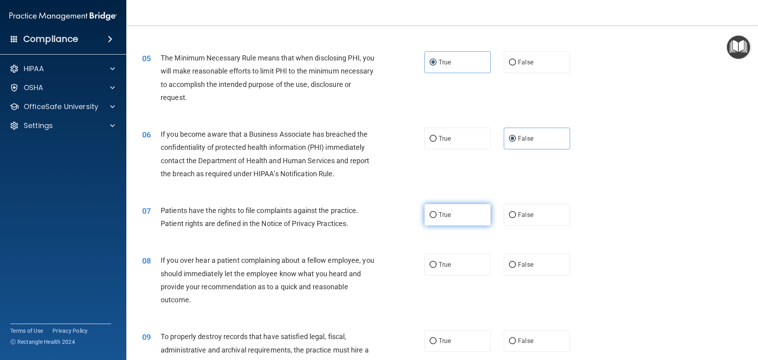
click at [471, 212] on label "True" at bounding box center [457, 215] width 66 height 22
click at [437, 212] on input "True" at bounding box center [433, 215] width 7 height 6
radio input "true"
click at [527, 261] on span "False" at bounding box center [525, 265] width 15 height 8
click at [516, 262] on input "False" at bounding box center [512, 265] width 7 height 6
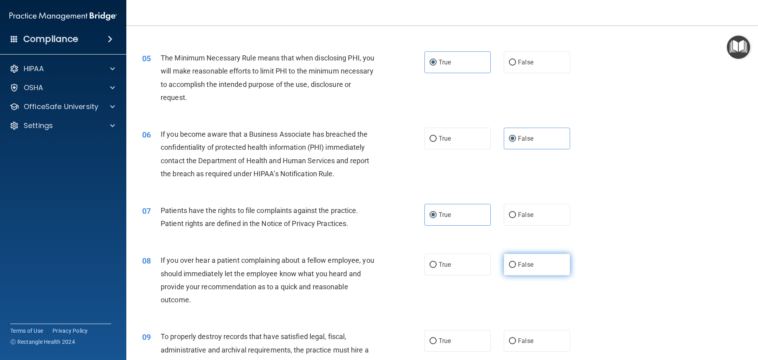
radio input "true"
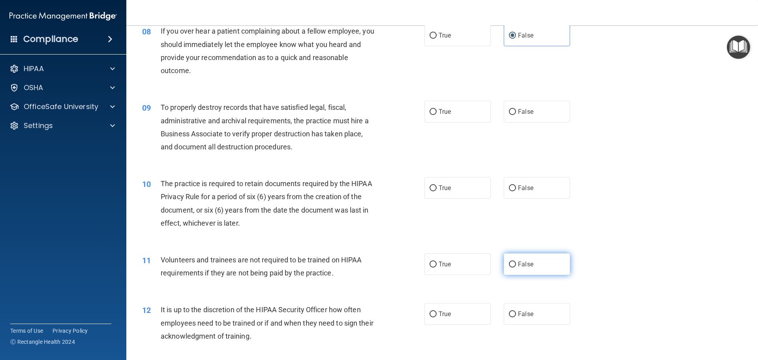
scroll to position [513, 0]
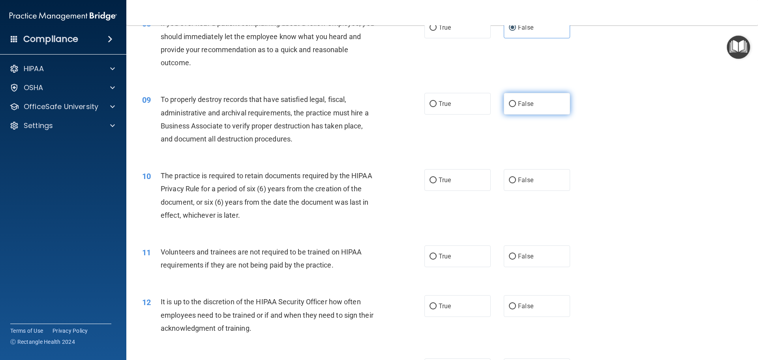
click at [518, 102] on span "False" at bounding box center [525, 104] width 15 height 8
click at [516, 102] on input "False" at bounding box center [512, 104] width 7 height 6
radio input "true"
click at [455, 180] on label "True" at bounding box center [457, 180] width 66 height 22
click at [437, 180] on input "True" at bounding box center [433, 180] width 7 height 6
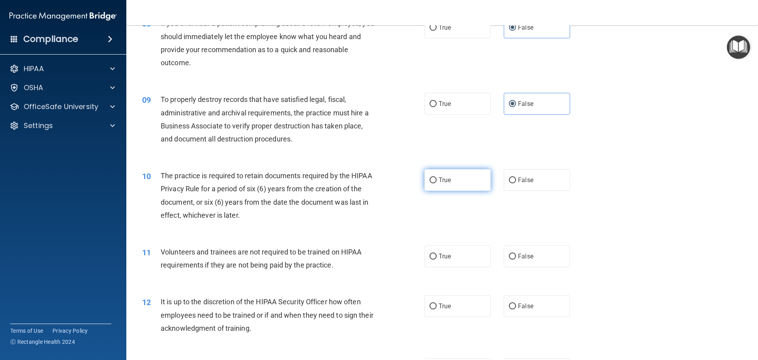
radio input "true"
click at [524, 256] on span "False" at bounding box center [525, 256] width 15 height 8
click at [516, 256] on input "False" at bounding box center [512, 256] width 7 height 6
radio input "true"
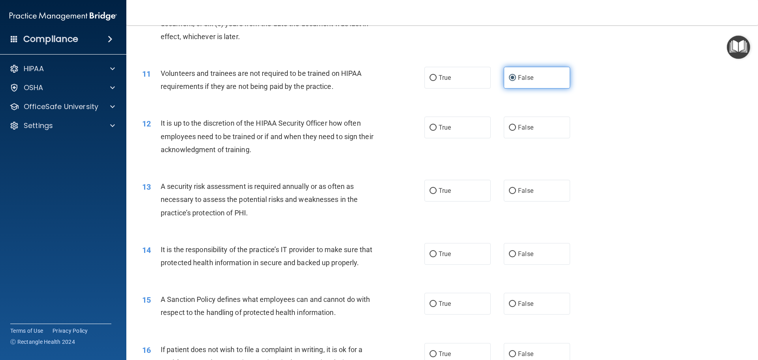
scroll to position [711, 0]
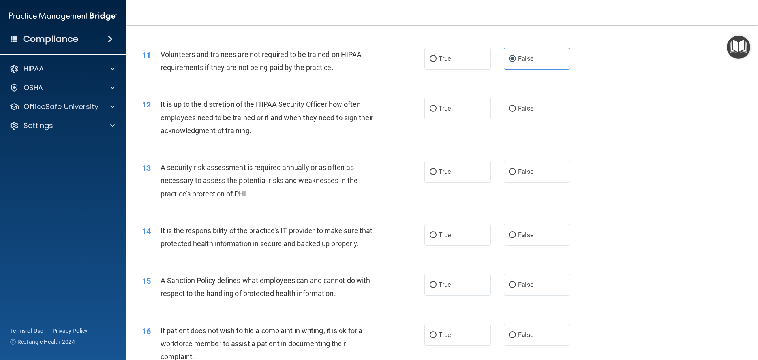
drag, startPoint x: 529, startPoint y: 111, endPoint x: 502, endPoint y: 149, distance: 47.2
click at [529, 111] on label "False" at bounding box center [537, 109] width 66 height 22
click at [516, 111] on input "False" at bounding box center [512, 109] width 7 height 6
radio input "true"
click at [472, 165] on label "True" at bounding box center [457, 172] width 66 height 22
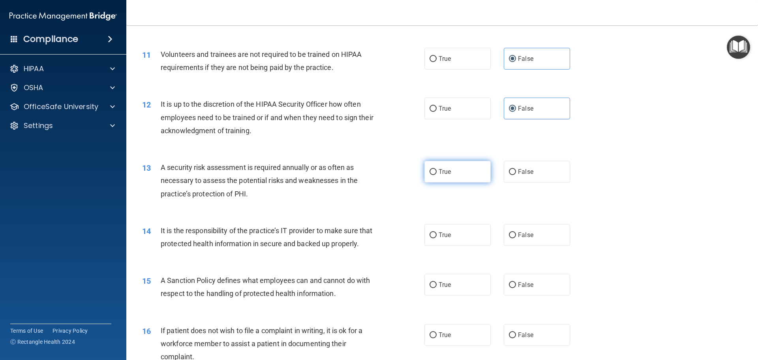
click at [437, 169] on input "True" at bounding box center [433, 172] width 7 height 6
radio input "true"
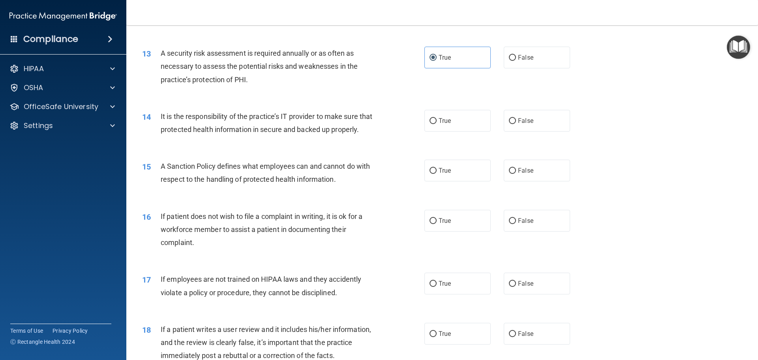
scroll to position [829, 0]
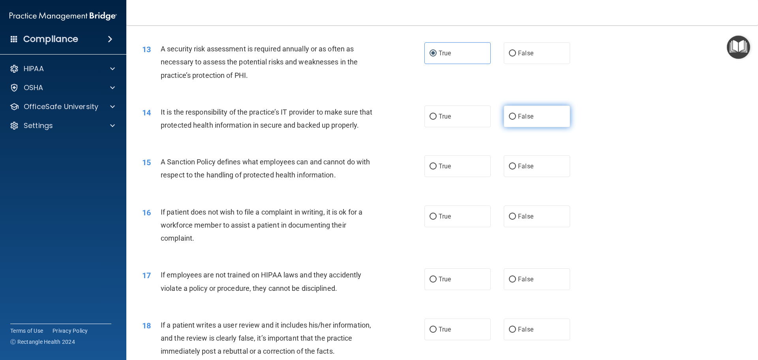
click at [523, 120] on label "False" at bounding box center [537, 116] width 66 height 22
click at [516, 120] on input "False" at bounding box center [512, 117] width 7 height 6
radio input "true"
click at [533, 175] on label "False" at bounding box center [537, 166] width 66 height 22
click at [516, 169] on input "False" at bounding box center [512, 166] width 7 height 6
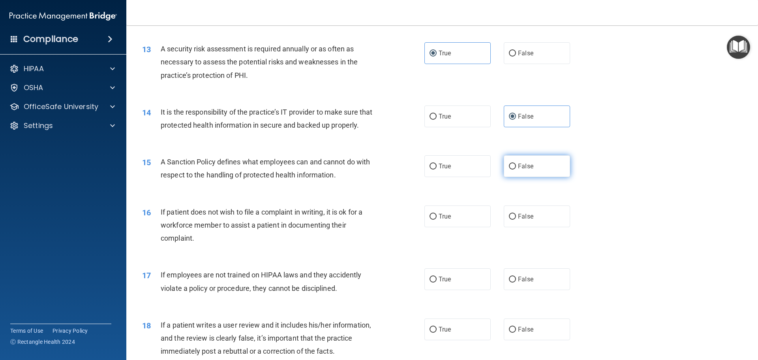
radio input "true"
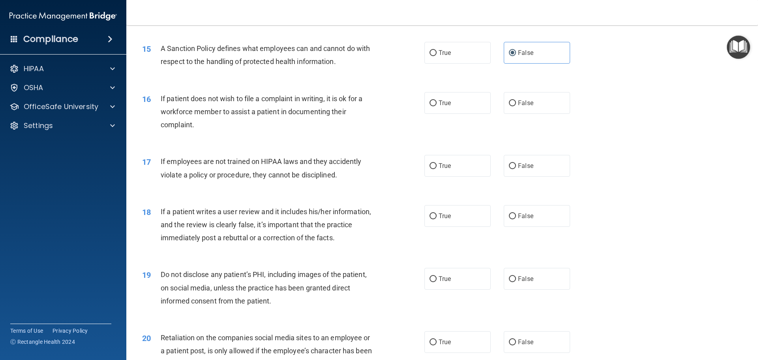
scroll to position [987, 0]
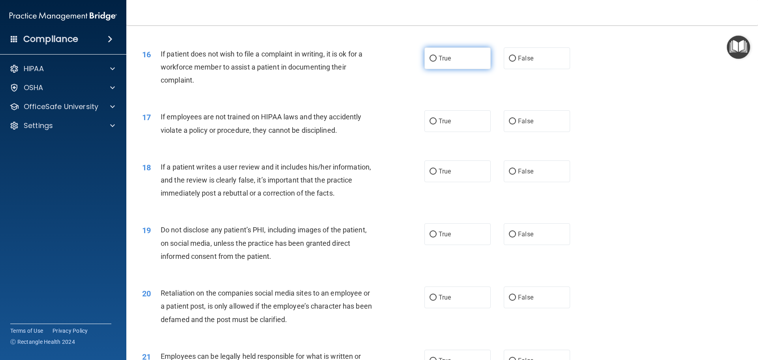
click at [458, 68] on label "True" at bounding box center [457, 58] width 66 height 22
click at [437, 62] on input "True" at bounding box center [433, 59] width 7 height 6
radio input "true"
click at [543, 132] on label "False" at bounding box center [537, 121] width 66 height 22
click at [516, 124] on input "False" at bounding box center [512, 121] width 7 height 6
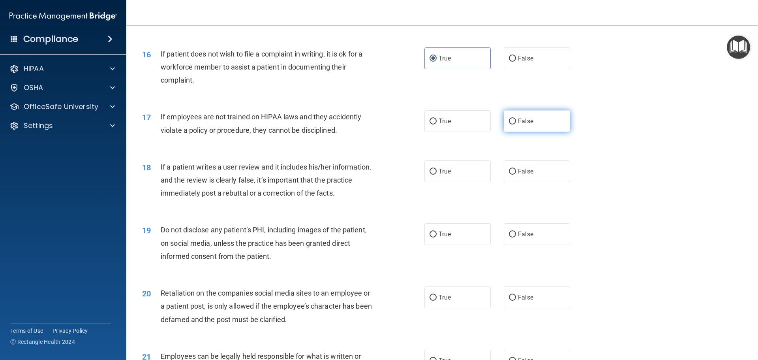
radio input "true"
click at [547, 182] on label "False" at bounding box center [537, 171] width 66 height 22
click at [516, 175] on input "False" at bounding box center [512, 172] width 7 height 6
radio input "true"
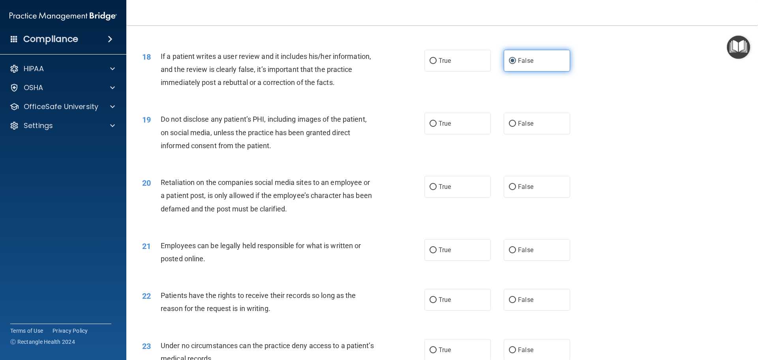
scroll to position [1145, 0]
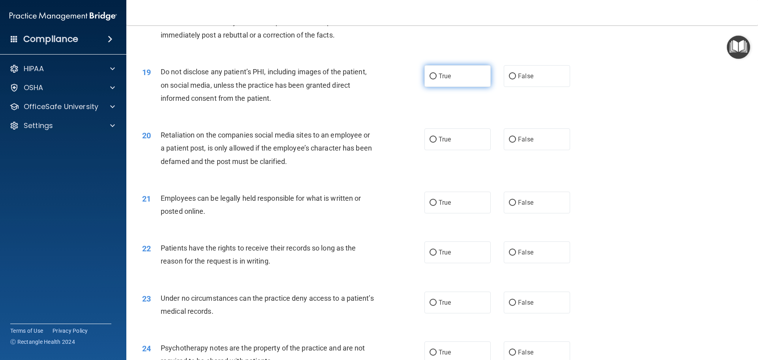
click at [472, 87] on label "True" at bounding box center [457, 76] width 66 height 22
click at [437, 79] on input "True" at bounding box center [433, 76] width 7 height 6
radio input "true"
click at [518, 143] on span "False" at bounding box center [525, 139] width 15 height 8
click at [516, 143] on input "False" at bounding box center [512, 140] width 7 height 6
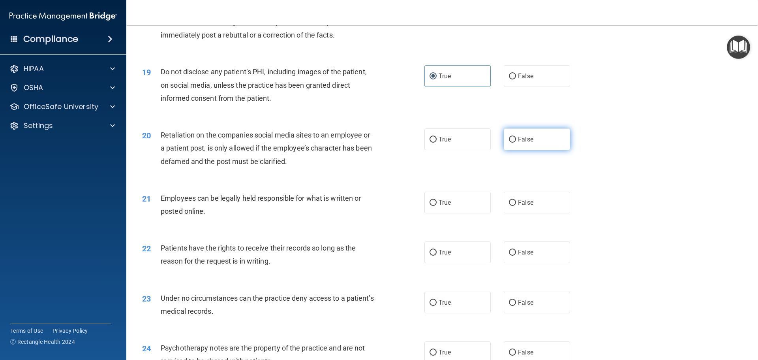
radio input "true"
click at [473, 213] on label "True" at bounding box center [457, 202] width 66 height 22
click at [437, 206] on input "True" at bounding box center [433, 203] width 7 height 6
radio input "true"
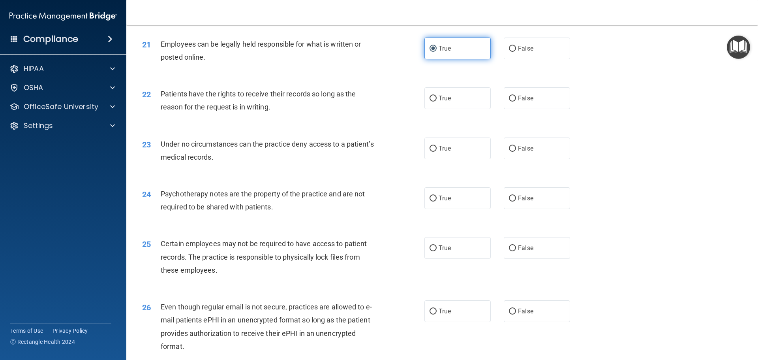
scroll to position [1342, 0]
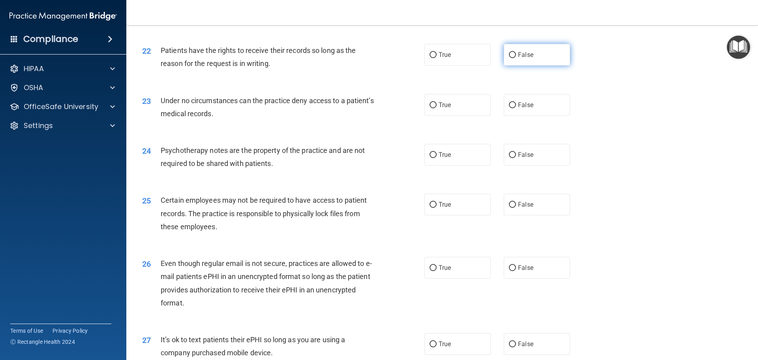
click at [509, 66] on label "False" at bounding box center [537, 55] width 66 height 22
click at [509, 58] on input "False" at bounding box center [512, 55] width 7 height 6
radio input "true"
click at [521, 109] on span "False" at bounding box center [525, 105] width 15 height 8
click at [516, 108] on input "False" at bounding box center [512, 105] width 7 height 6
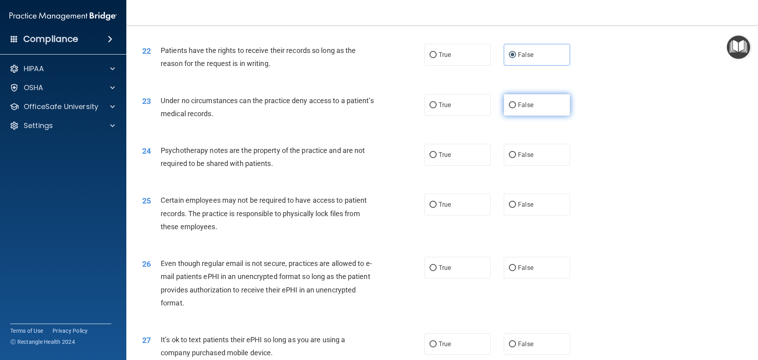
radio input "true"
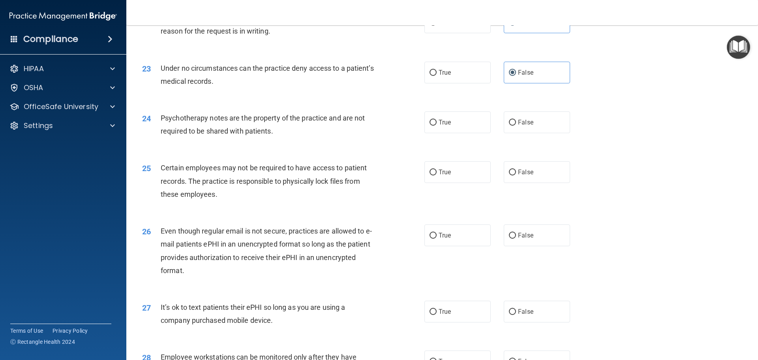
scroll to position [1421, 0]
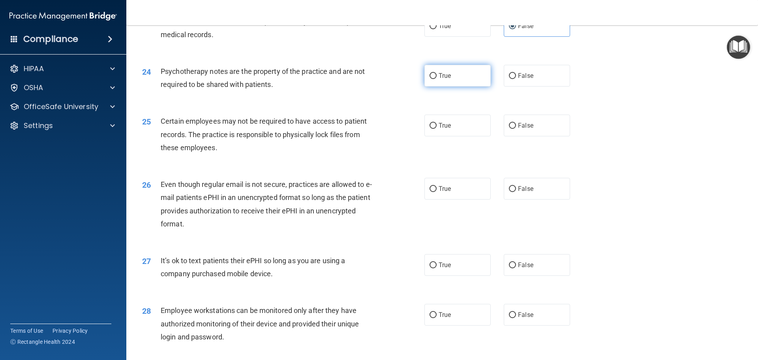
click at [452, 86] on label "True" at bounding box center [457, 76] width 66 height 22
click at [437, 79] on input "True" at bounding box center [433, 76] width 7 height 6
radio input "true"
click at [460, 136] on label "True" at bounding box center [457, 125] width 66 height 22
click at [437, 129] on input "True" at bounding box center [433, 126] width 7 height 6
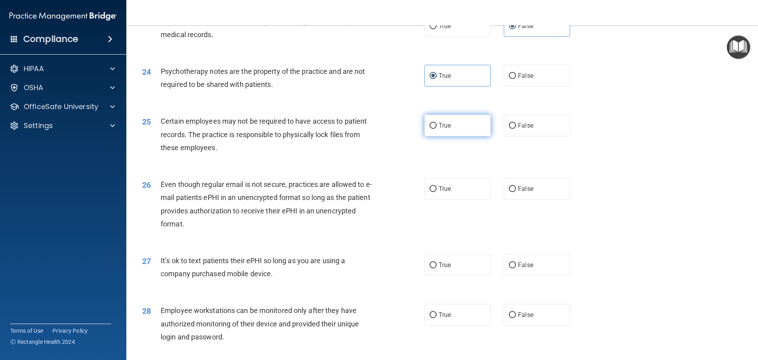
radio input "true"
click at [469, 196] on label "True" at bounding box center [457, 189] width 66 height 22
click at [437, 192] on input "True" at bounding box center [433, 189] width 7 height 6
radio input "true"
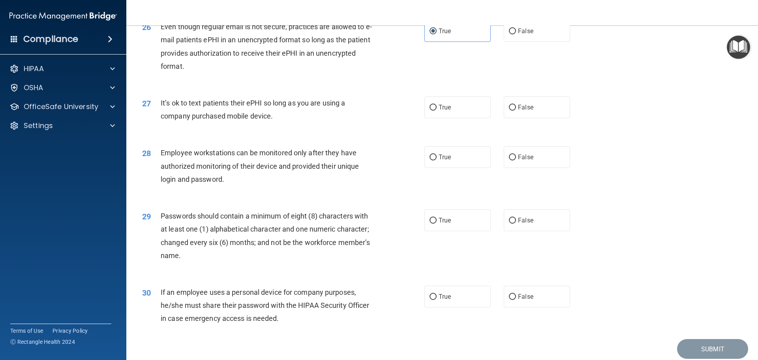
scroll to position [1579, 0]
click at [518, 111] on span "False" at bounding box center [525, 107] width 15 height 8
click at [516, 110] on input "False" at bounding box center [512, 107] width 7 height 6
radio input "true"
click at [529, 160] on span "False" at bounding box center [525, 157] width 15 height 8
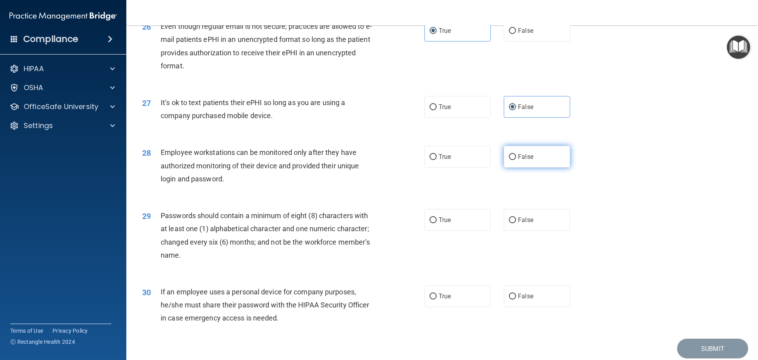
click at [516, 160] on input "False" at bounding box center [512, 157] width 7 height 6
radio input "true"
click at [469, 227] on label "True" at bounding box center [457, 220] width 66 height 22
click at [437, 223] on input "True" at bounding box center [433, 220] width 7 height 6
radio input "true"
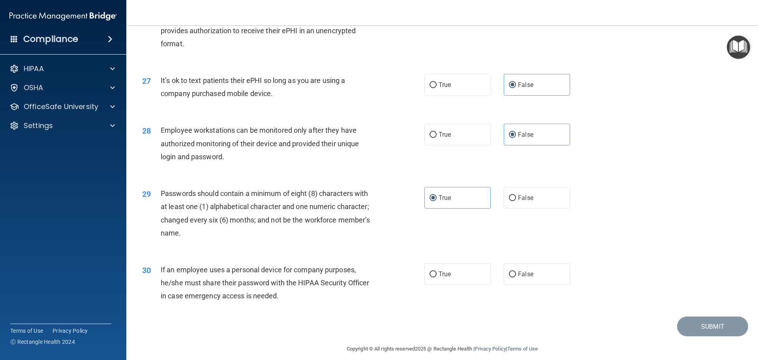
scroll to position [1622, 0]
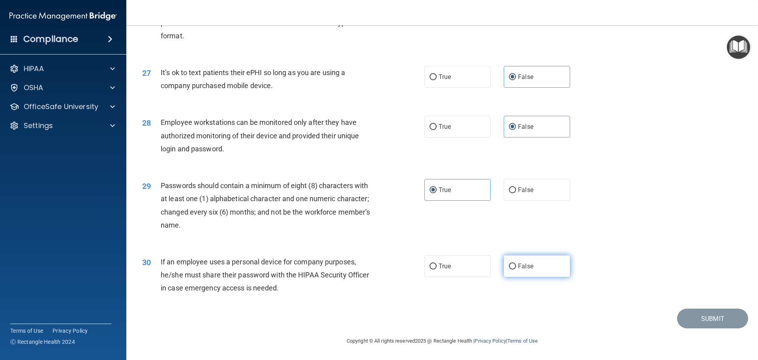
click at [536, 263] on label "False" at bounding box center [537, 266] width 66 height 22
click at [516, 263] on input "False" at bounding box center [512, 266] width 7 height 6
radio input "true"
click at [695, 321] on button "Submit" at bounding box center [712, 318] width 71 height 20
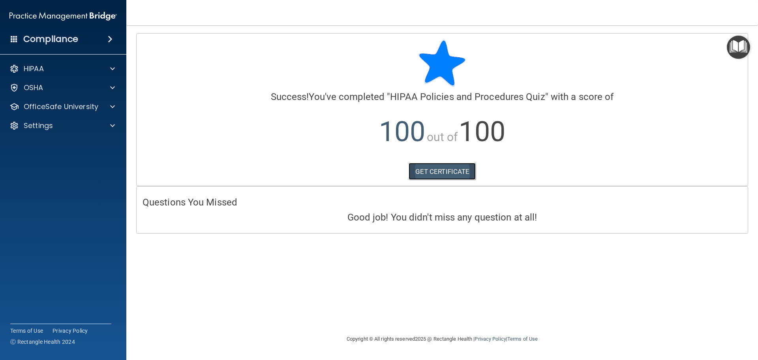
click at [439, 173] on link "GET CERTIFICATE" at bounding box center [443, 171] width 68 height 17
click at [66, 106] on p "OfficeSafe University" at bounding box center [61, 106] width 75 height 9
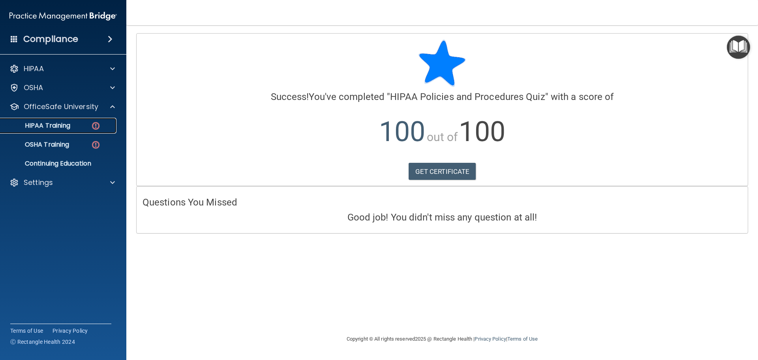
click at [68, 120] on link "HIPAA Training" at bounding box center [54, 126] width 124 height 16
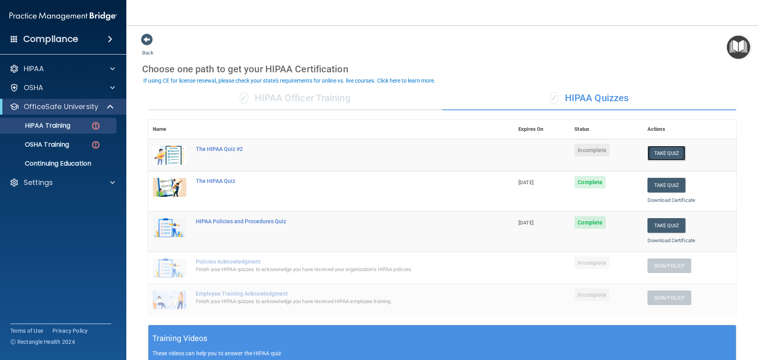
click at [674, 150] on button "Take Quiz" at bounding box center [666, 153] width 38 height 15
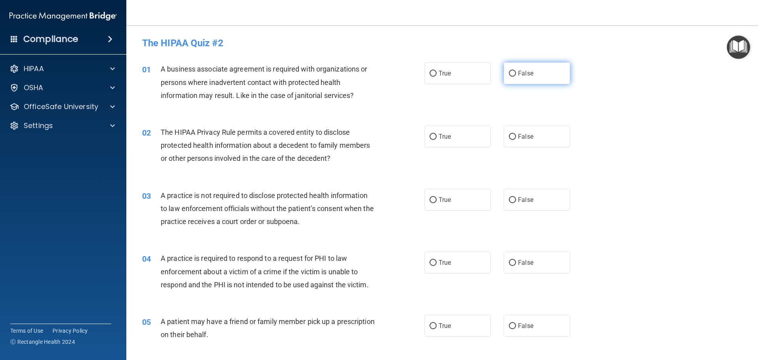
click at [514, 75] on label "False" at bounding box center [537, 73] width 66 height 22
click at [514, 75] on input "False" at bounding box center [512, 74] width 7 height 6
radio input "true"
click at [473, 131] on label "True" at bounding box center [457, 137] width 66 height 22
click at [437, 134] on input "True" at bounding box center [433, 137] width 7 height 6
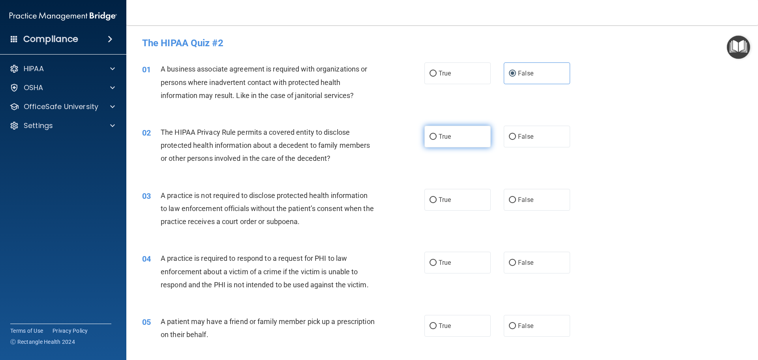
radio input "true"
click at [527, 200] on span "False" at bounding box center [525, 200] width 15 height 8
click at [516, 200] on input "False" at bounding box center [512, 200] width 7 height 6
radio input "true"
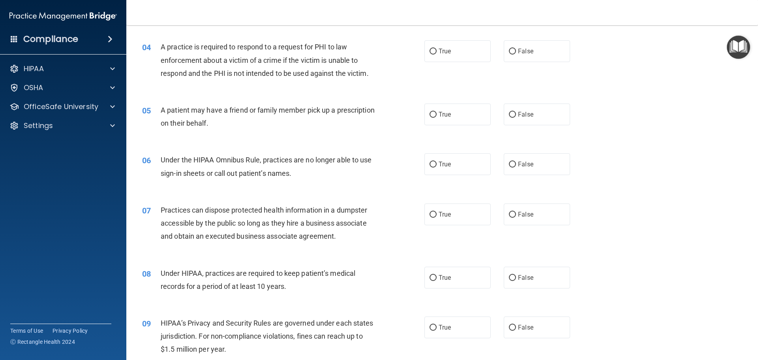
scroll to position [197, 0]
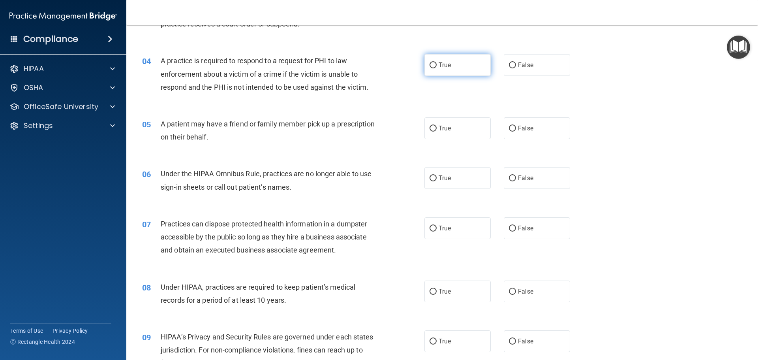
click at [467, 64] on label "True" at bounding box center [457, 65] width 66 height 22
click at [437, 64] on input "True" at bounding box center [433, 65] width 7 height 6
radio input "true"
click at [464, 125] on label "True" at bounding box center [457, 128] width 66 height 22
click at [437, 126] on input "True" at bounding box center [433, 129] width 7 height 6
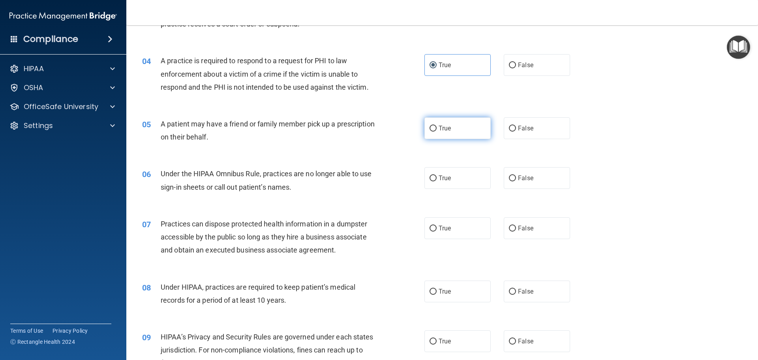
radio input "true"
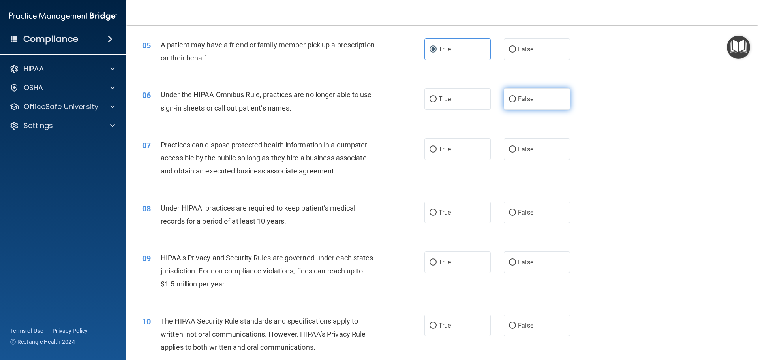
click at [545, 101] on label "False" at bounding box center [537, 99] width 66 height 22
click at [516, 101] on input "False" at bounding box center [512, 99] width 7 height 6
radio input "true"
click at [547, 144] on label "False" at bounding box center [537, 149] width 66 height 22
click at [516, 146] on input "False" at bounding box center [512, 149] width 7 height 6
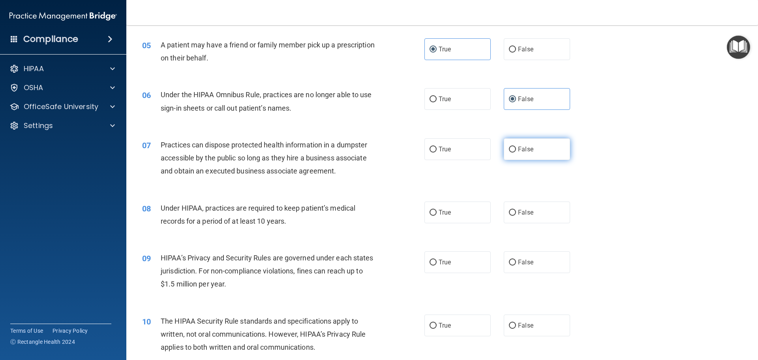
radio input "true"
click at [542, 211] on label "False" at bounding box center [537, 212] width 66 height 22
click at [516, 211] on input "False" at bounding box center [512, 213] width 7 height 6
radio input "true"
click at [538, 259] on label "False" at bounding box center [537, 262] width 66 height 22
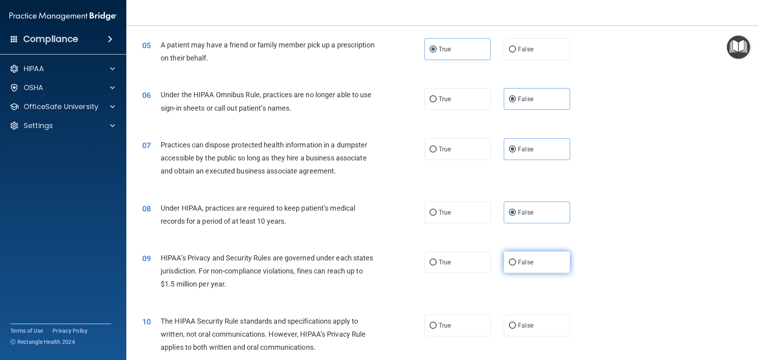
click at [516, 259] on input "False" at bounding box center [512, 262] width 7 height 6
radio input "true"
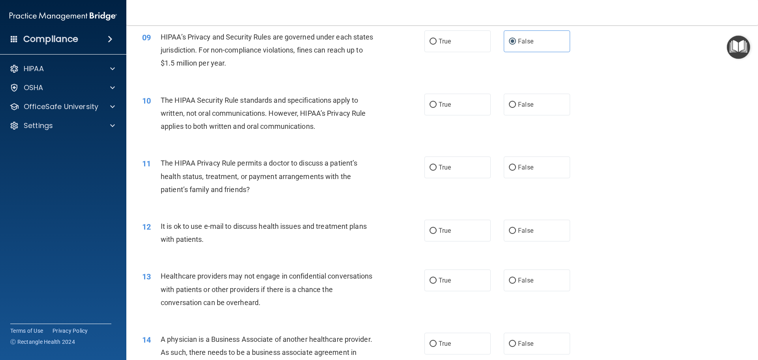
scroll to position [513, 0]
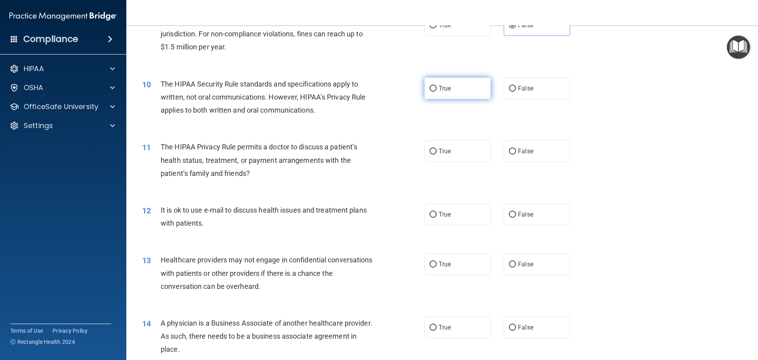
click at [471, 84] on label "True" at bounding box center [457, 88] width 66 height 22
click at [437, 86] on input "True" at bounding box center [433, 89] width 7 height 6
radio input "true"
click at [472, 150] on label "True" at bounding box center [457, 151] width 66 height 22
click at [437, 150] on input "True" at bounding box center [433, 151] width 7 height 6
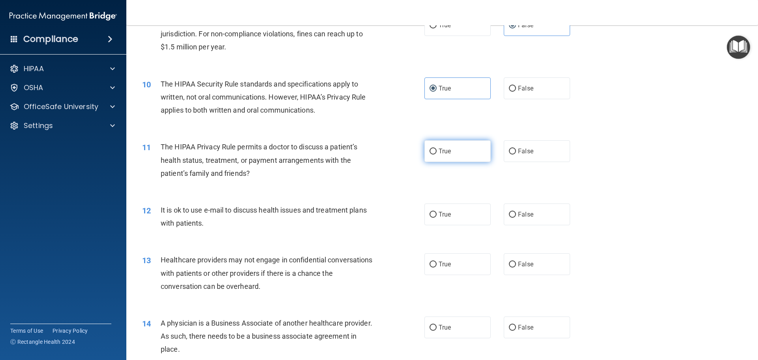
radio input "true"
click at [473, 213] on label "True" at bounding box center [457, 214] width 66 height 22
click at [437, 213] on input "True" at bounding box center [433, 215] width 7 height 6
radio input "true"
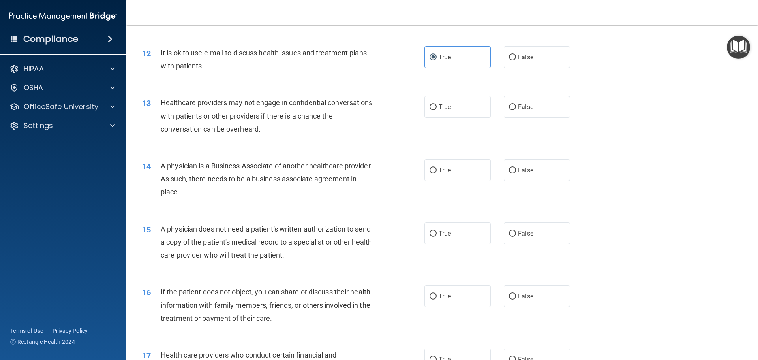
scroll to position [671, 0]
click at [537, 102] on label "False" at bounding box center [537, 106] width 66 height 22
click at [516, 103] on input "False" at bounding box center [512, 106] width 7 height 6
radio input "true"
click at [542, 174] on label "False" at bounding box center [537, 169] width 66 height 22
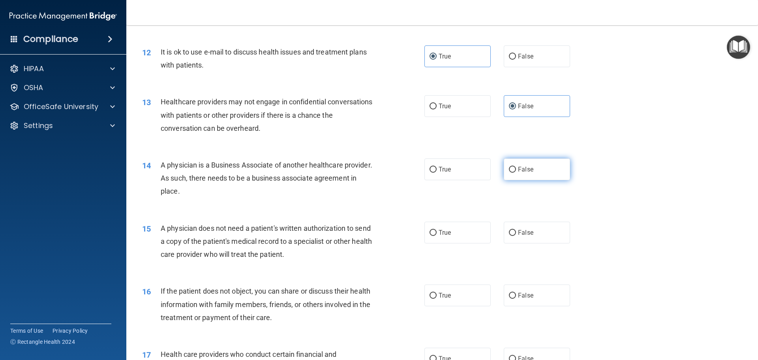
click at [516, 173] on input "False" at bounding box center [512, 170] width 7 height 6
radio input "true"
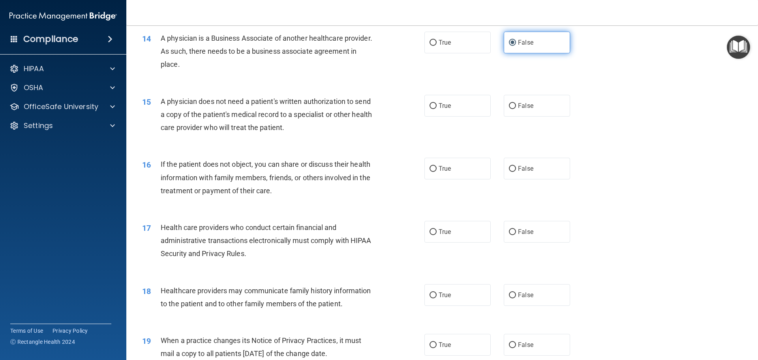
scroll to position [829, 0]
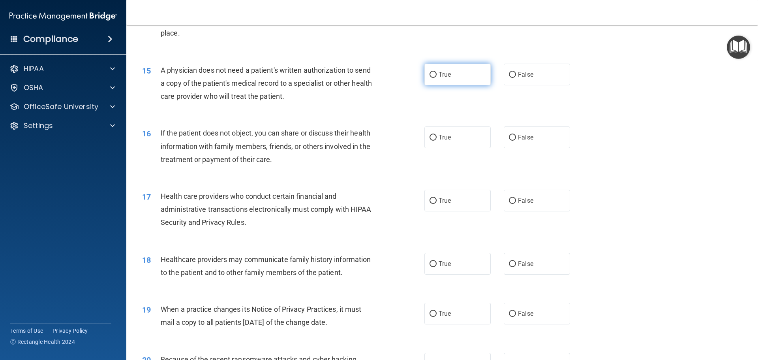
click at [450, 82] on label "True" at bounding box center [457, 75] width 66 height 22
click at [437, 78] on input "True" at bounding box center [433, 75] width 7 height 6
radio input "true"
click at [460, 137] on label "True" at bounding box center [457, 137] width 66 height 22
click at [437, 137] on input "True" at bounding box center [433, 138] width 7 height 6
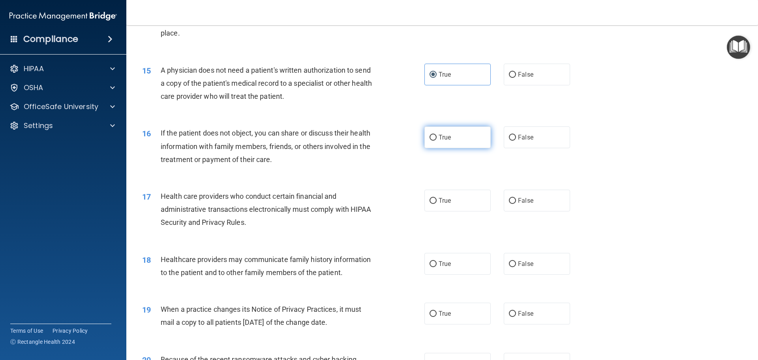
radio input "true"
click at [466, 197] on label "True" at bounding box center [457, 201] width 66 height 22
click at [437, 198] on input "True" at bounding box center [433, 201] width 7 height 6
radio input "true"
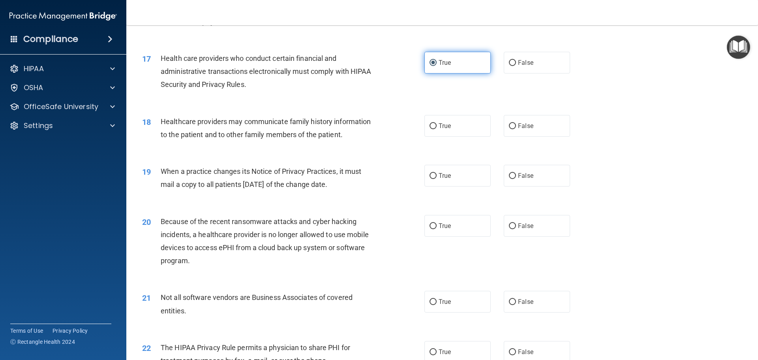
scroll to position [987, 0]
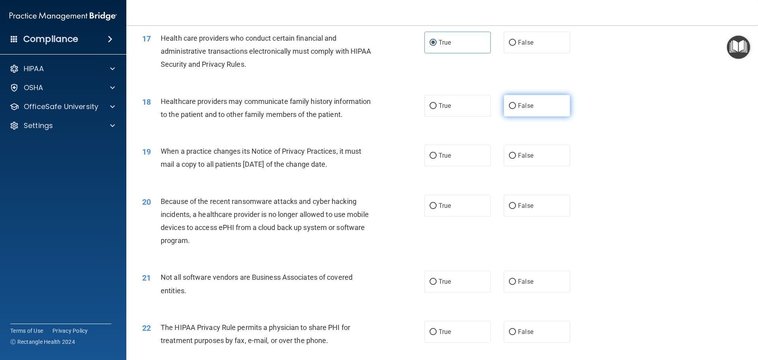
click at [533, 109] on label "False" at bounding box center [537, 106] width 66 height 22
click at [516, 109] on input "False" at bounding box center [512, 106] width 7 height 6
radio input "true"
click at [535, 153] on label "False" at bounding box center [537, 156] width 66 height 22
click at [516, 153] on input "False" at bounding box center [512, 156] width 7 height 6
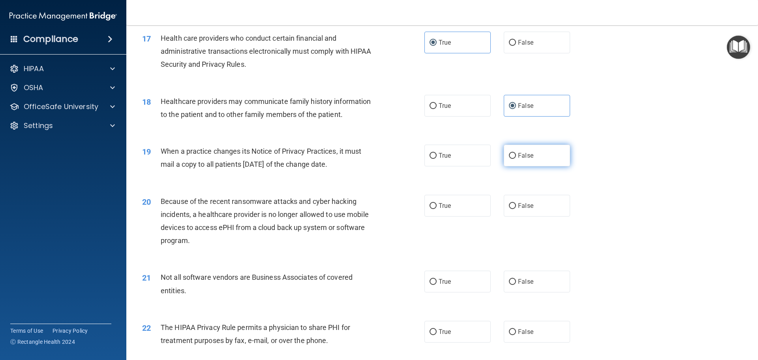
radio input "true"
click at [539, 200] on label "False" at bounding box center [537, 206] width 66 height 22
click at [516, 203] on input "False" at bounding box center [512, 206] width 7 height 6
radio input "true"
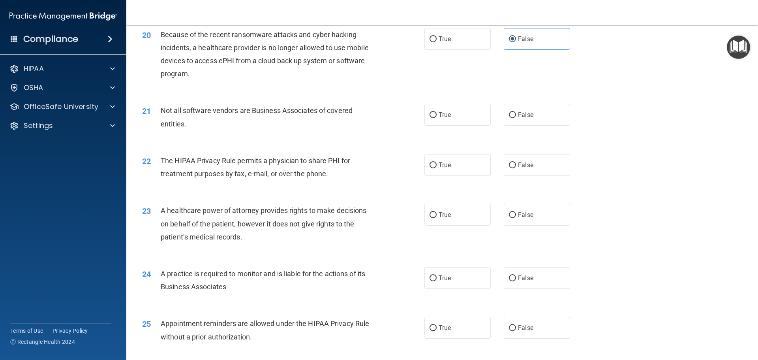
scroll to position [1184, 0]
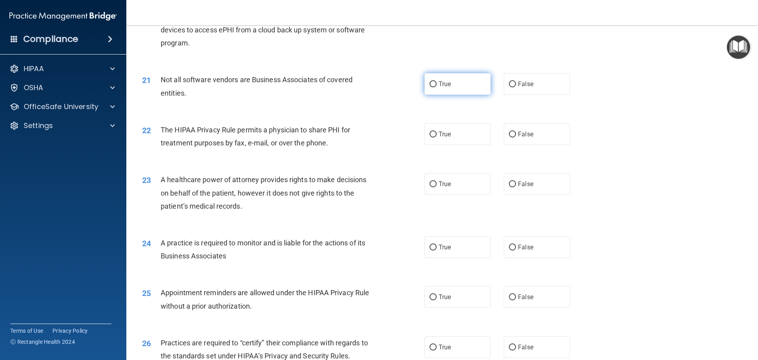
click at [479, 79] on label "True" at bounding box center [457, 84] width 66 height 22
click at [437, 81] on input "True" at bounding box center [433, 84] width 7 height 6
radio input "true"
click at [471, 134] on label "True" at bounding box center [457, 134] width 66 height 22
click at [437, 134] on input "True" at bounding box center [433, 134] width 7 height 6
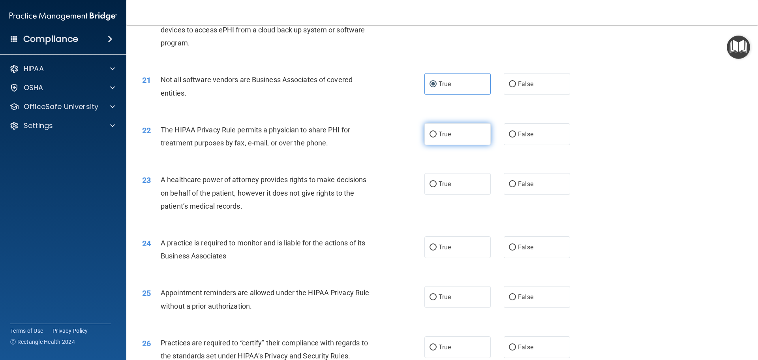
radio input "true"
click at [532, 181] on label "False" at bounding box center [537, 184] width 66 height 22
click at [516, 181] on input "False" at bounding box center [512, 184] width 7 height 6
radio input "true"
click at [537, 245] on label "False" at bounding box center [537, 247] width 66 height 22
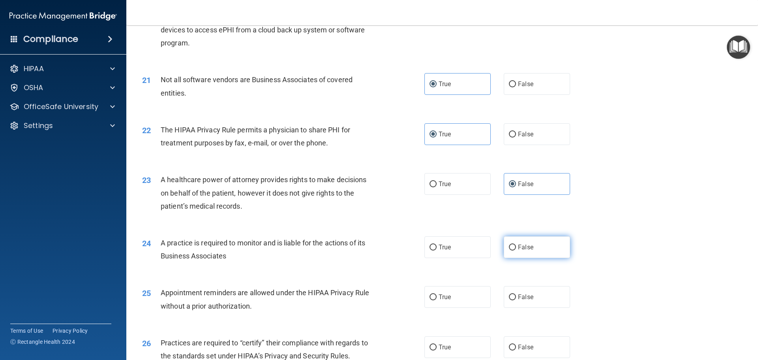
click at [516, 245] on input "False" at bounding box center [512, 247] width 7 height 6
radio input "true"
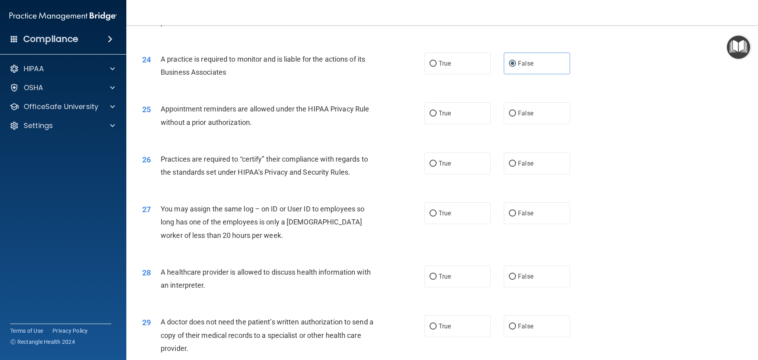
scroll to position [1382, 0]
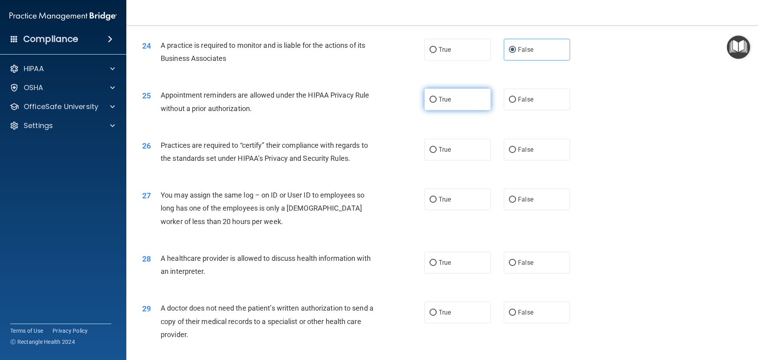
click at [479, 94] on label "True" at bounding box center [457, 99] width 66 height 22
click at [437, 97] on input "True" at bounding box center [433, 100] width 7 height 6
radio input "true"
click at [535, 147] on label "False" at bounding box center [537, 150] width 66 height 22
click at [516, 147] on input "False" at bounding box center [512, 150] width 7 height 6
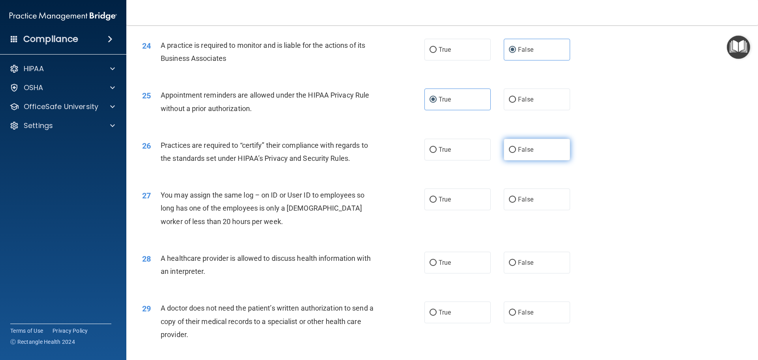
radio input "true"
click at [540, 195] on label "False" at bounding box center [537, 199] width 66 height 22
click at [516, 197] on input "False" at bounding box center [512, 200] width 7 height 6
radio input "true"
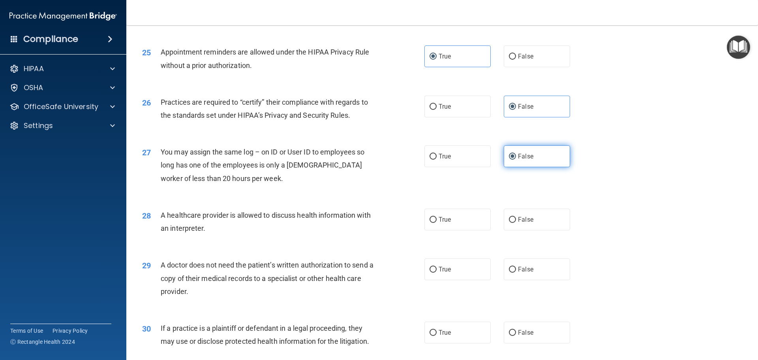
scroll to position [1478, 0]
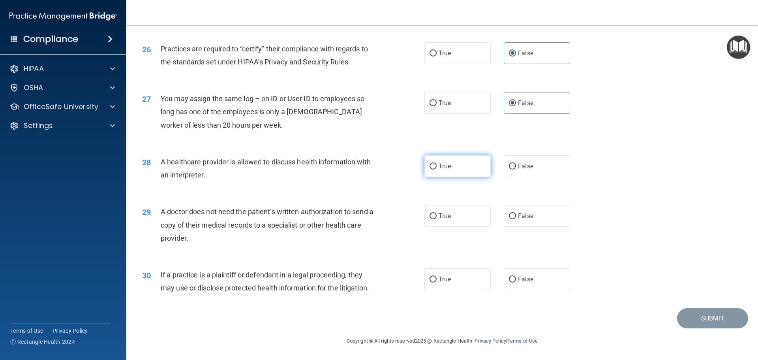
click at [475, 165] on label "True" at bounding box center [457, 166] width 66 height 22
click at [437, 165] on input "True" at bounding box center [433, 166] width 7 height 6
radio input "true"
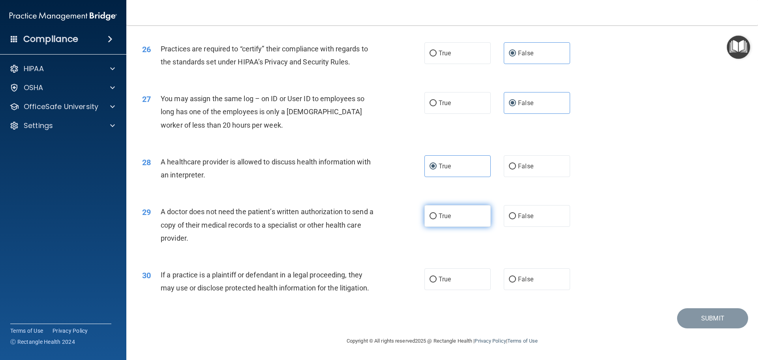
click at [476, 212] on label "True" at bounding box center [457, 216] width 66 height 22
click at [437, 213] on input "True" at bounding box center [433, 216] width 7 height 6
radio input "true"
click at [466, 275] on label "True" at bounding box center [457, 279] width 66 height 22
click at [437, 276] on input "True" at bounding box center [433, 279] width 7 height 6
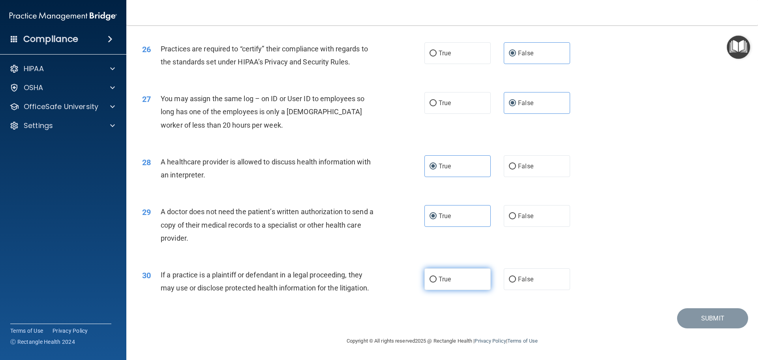
radio input "true"
click at [701, 318] on button "Submit" at bounding box center [712, 318] width 71 height 20
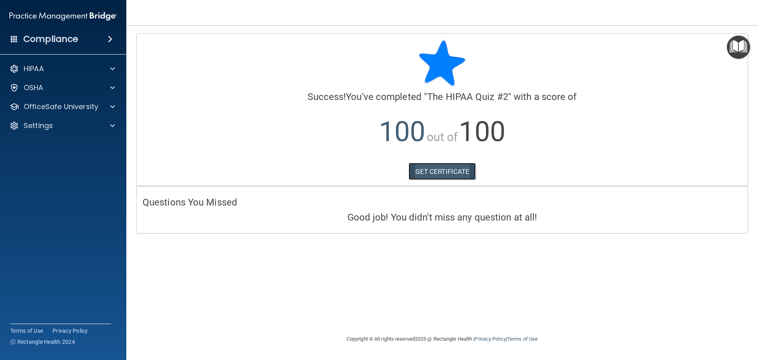
click at [460, 174] on link "GET CERTIFICATE" at bounding box center [443, 171] width 68 height 17
click at [107, 71] on div at bounding box center [111, 68] width 20 height 9
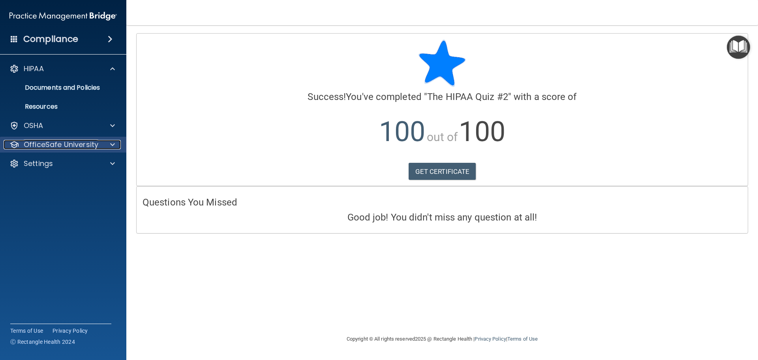
click at [66, 142] on p "OfficeSafe University" at bounding box center [61, 144] width 75 height 9
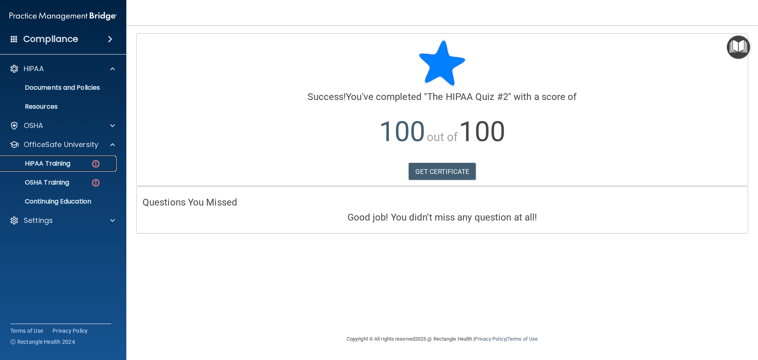
click at [65, 164] on p "HIPAA Training" at bounding box center [37, 164] width 65 height 8
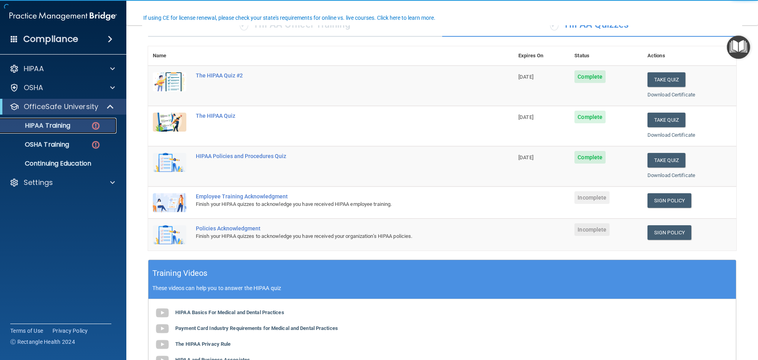
scroll to position [79, 0]
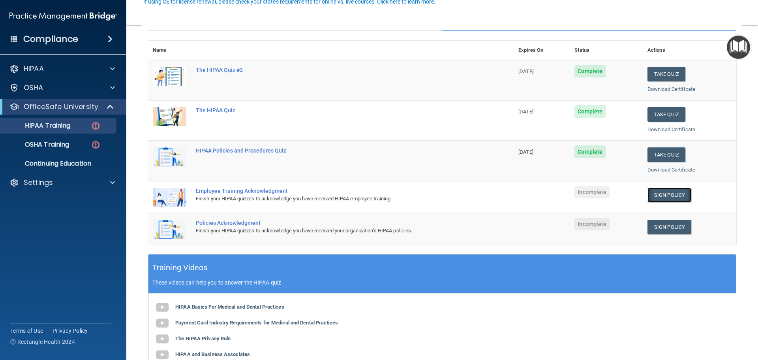
click at [668, 195] on link "Sign Policy" at bounding box center [669, 195] width 44 height 15
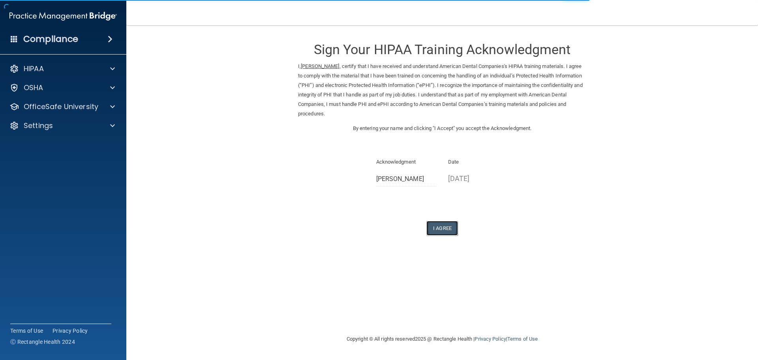
click at [447, 228] on button "I Agree" at bounding box center [442, 228] width 32 height 15
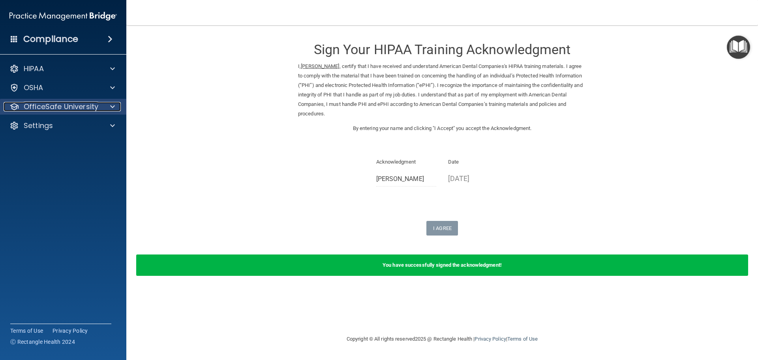
click at [111, 103] on span at bounding box center [112, 106] width 5 height 9
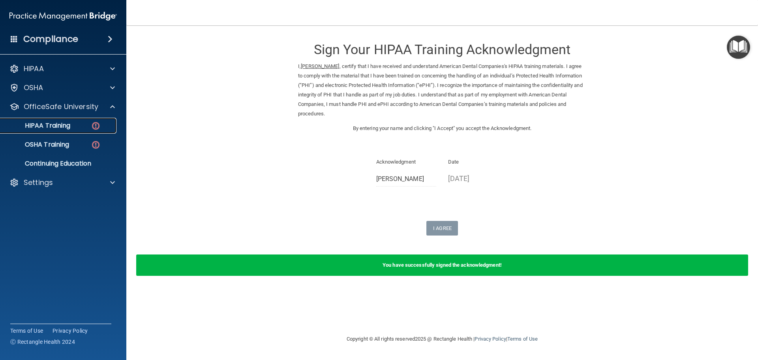
click at [94, 123] on img at bounding box center [96, 126] width 10 height 10
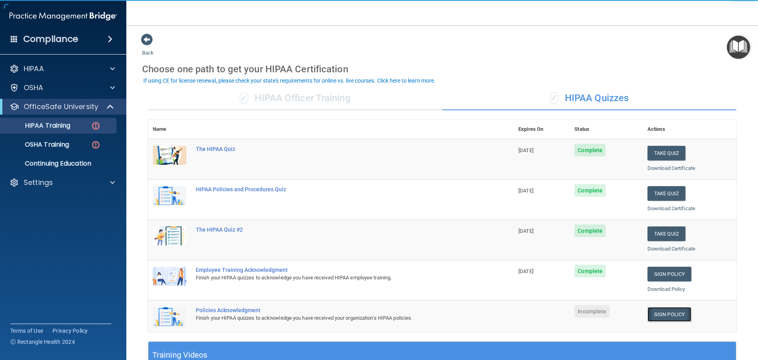
click at [661, 314] on link "Sign Policy" at bounding box center [669, 314] width 44 height 15
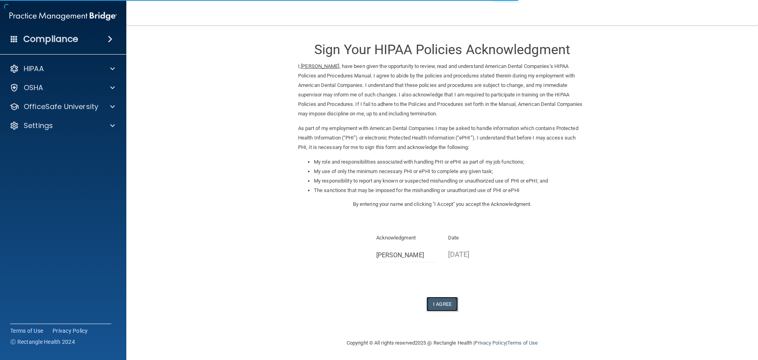
click at [448, 306] on button "I Agree" at bounding box center [442, 304] width 32 height 15
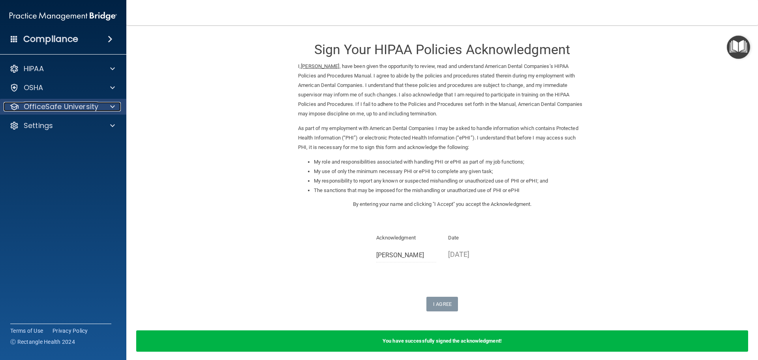
click at [95, 111] on p "OfficeSafe University" at bounding box center [61, 106] width 75 height 9
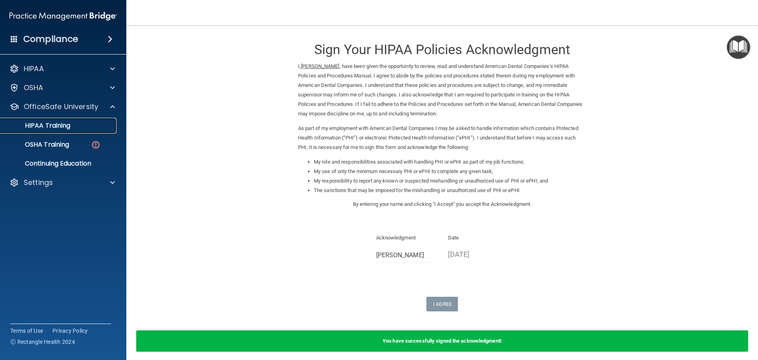
click at [74, 128] on div "HIPAA Training" at bounding box center [59, 126] width 108 height 8
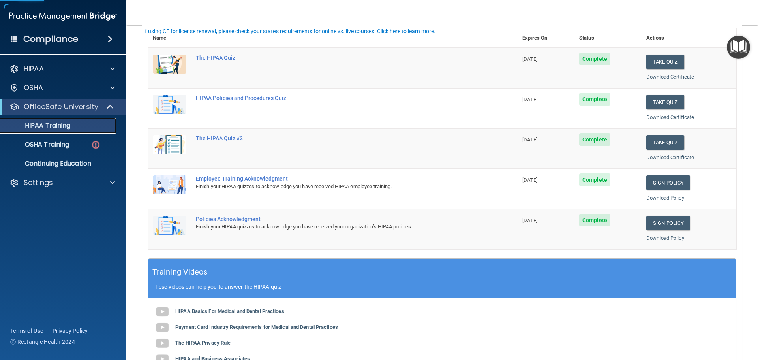
scroll to position [118, 0]
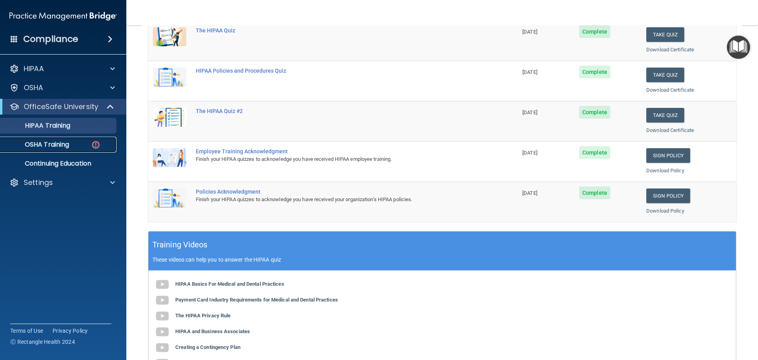
click at [77, 141] on div "OSHA Training" at bounding box center [59, 145] width 108 height 8
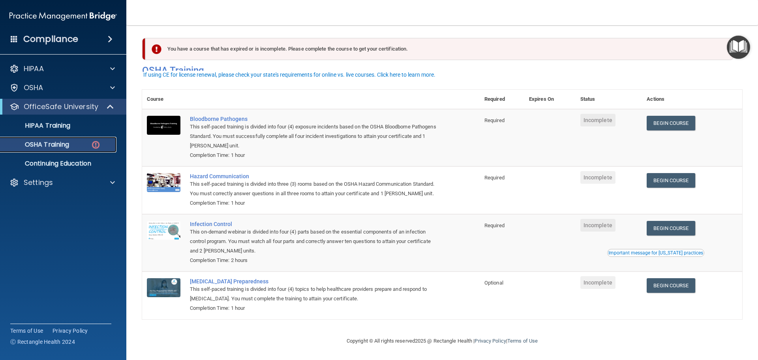
scroll to position [13, 0]
click at [306, 38] on div "You have a course that has expired or is incomplete. Please complete the course…" at bounding box center [439, 49] width 588 height 22
click at [156, 44] on img at bounding box center [157, 49] width 10 height 10
click at [70, 126] on p "HIPAA Training" at bounding box center [37, 126] width 65 height 8
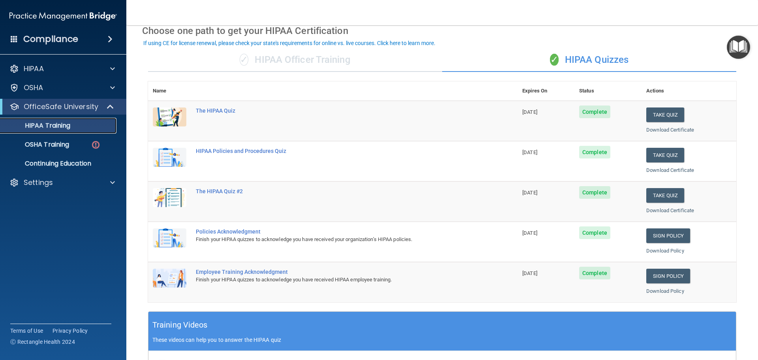
scroll to position [38, 0]
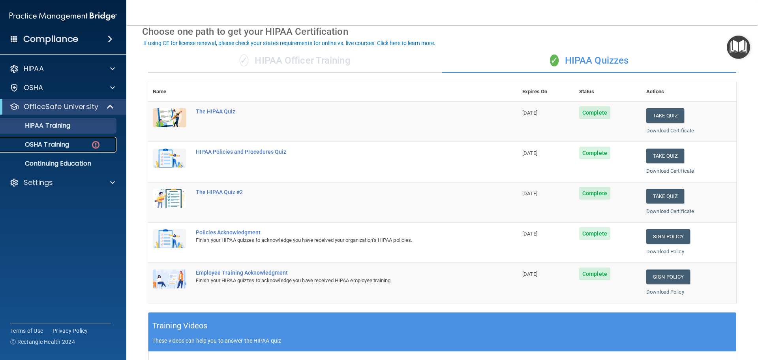
click at [69, 142] on p "OSHA Training" at bounding box center [37, 145] width 64 height 8
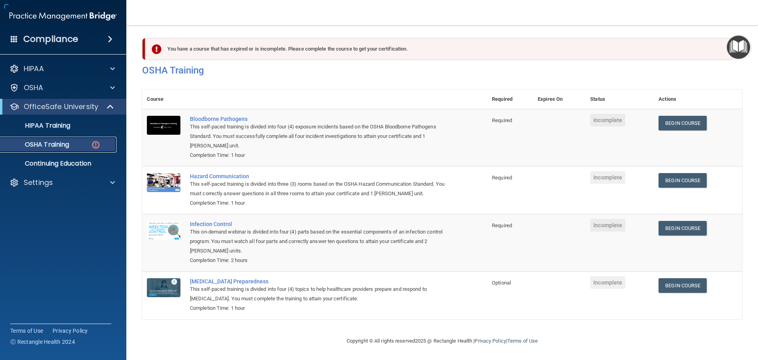
scroll to position [13, 0]
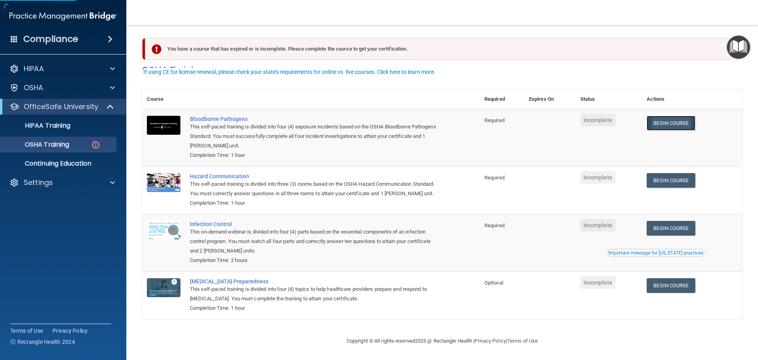
click at [677, 116] on link "Begin Course" at bounding box center [671, 123] width 48 height 15
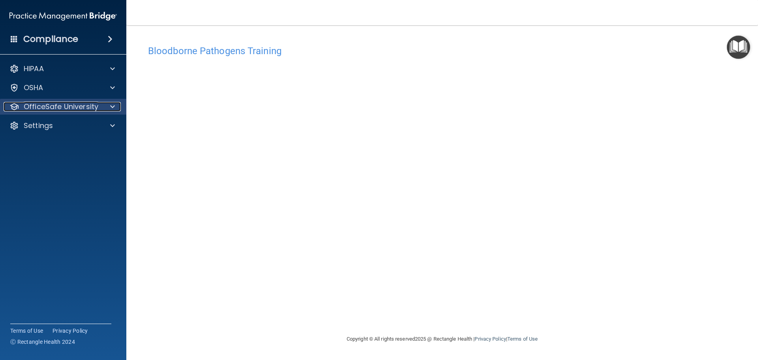
click at [107, 103] on div at bounding box center [111, 106] width 20 height 9
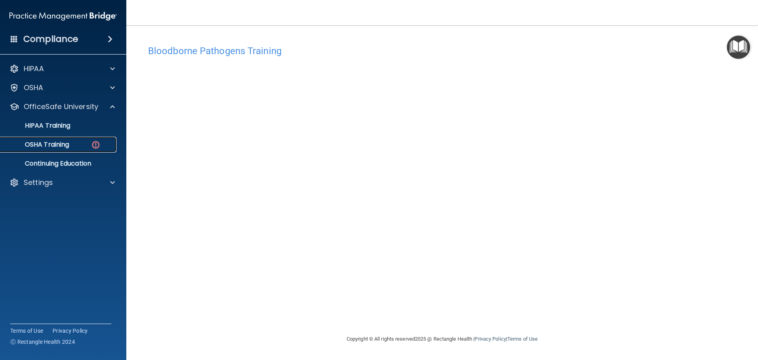
click at [84, 149] on link "OSHA Training" at bounding box center [54, 145] width 124 height 16
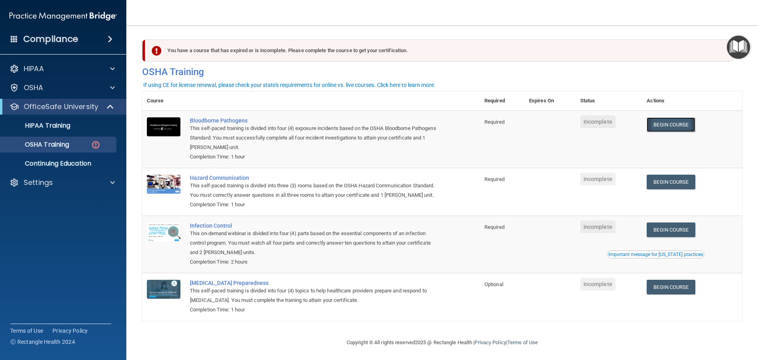
click at [655, 129] on link "Begin Course" at bounding box center [671, 124] width 48 height 15
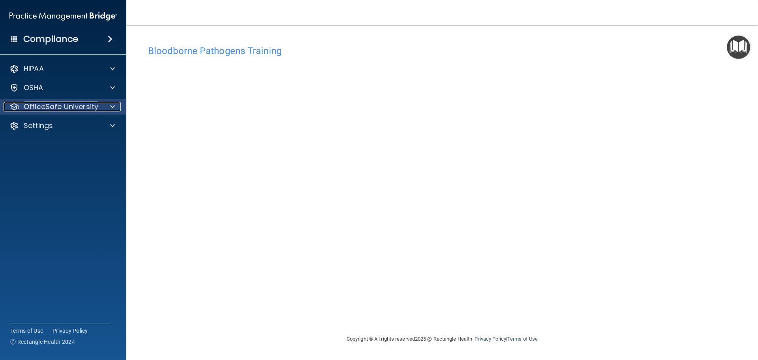
click at [86, 103] on p "OfficeSafe University" at bounding box center [61, 106] width 75 height 9
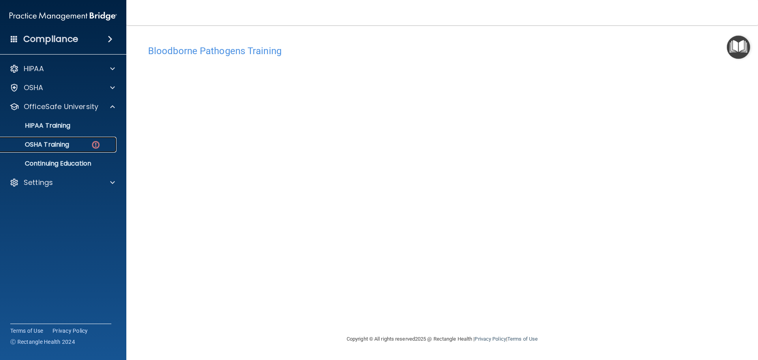
click at [83, 143] on div "OSHA Training" at bounding box center [59, 145] width 108 height 8
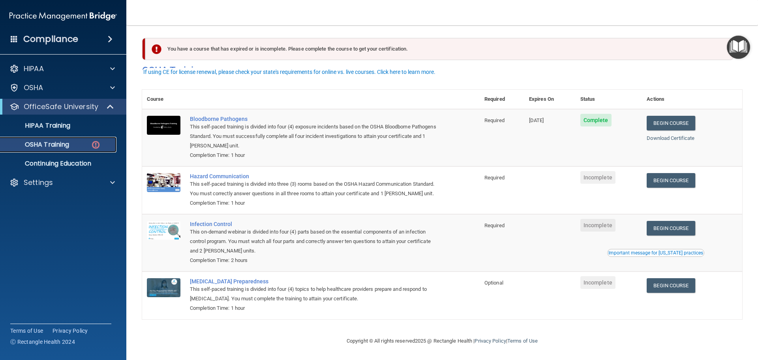
scroll to position [13, 0]
click at [661, 173] on link "Begin Course" at bounding box center [671, 180] width 48 height 15
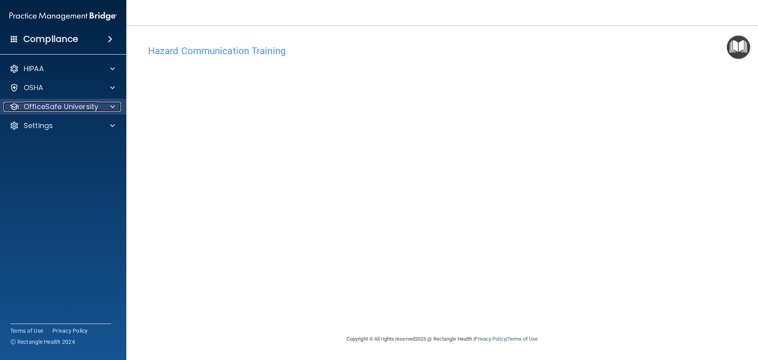
click at [108, 103] on div at bounding box center [111, 106] width 20 height 9
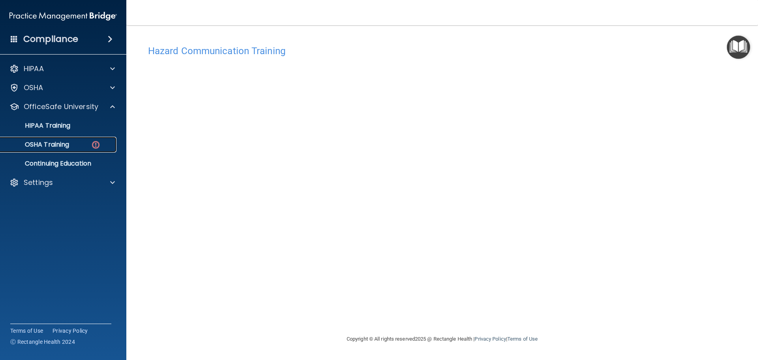
click at [97, 140] on img at bounding box center [96, 145] width 10 height 10
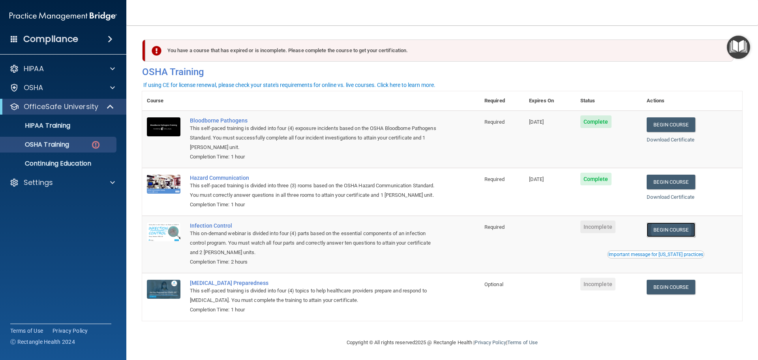
click at [654, 237] on link "Begin Course" at bounding box center [671, 229] width 48 height 15
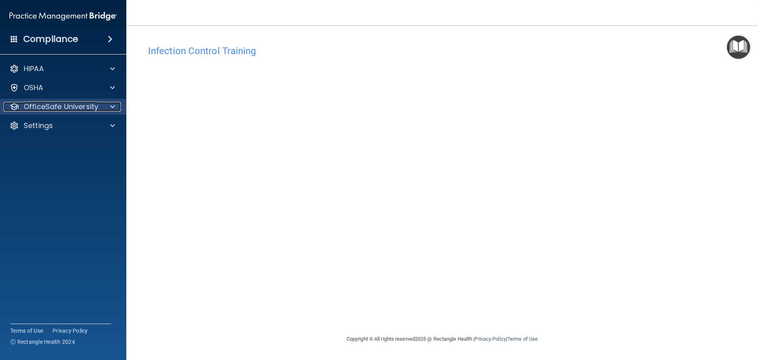
click at [66, 105] on p "OfficeSafe University" at bounding box center [61, 106] width 75 height 9
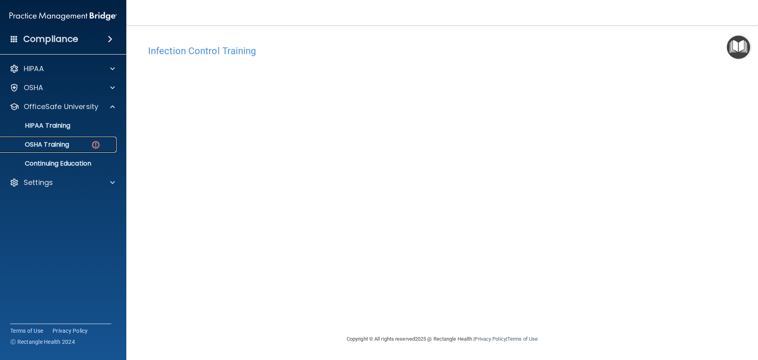
click at [69, 143] on p "OSHA Training" at bounding box center [37, 145] width 64 height 8
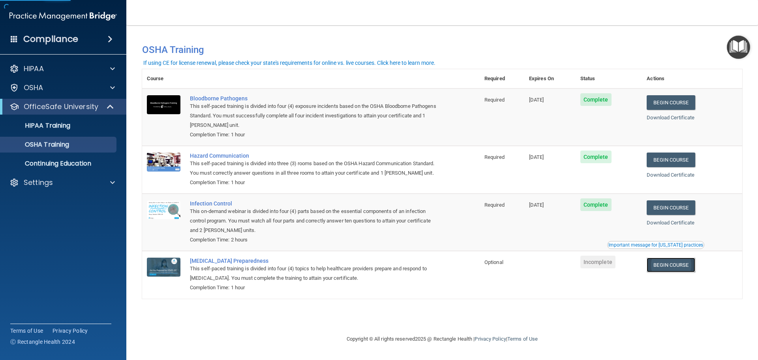
click at [685, 259] on link "Begin Course" at bounding box center [671, 264] width 48 height 15
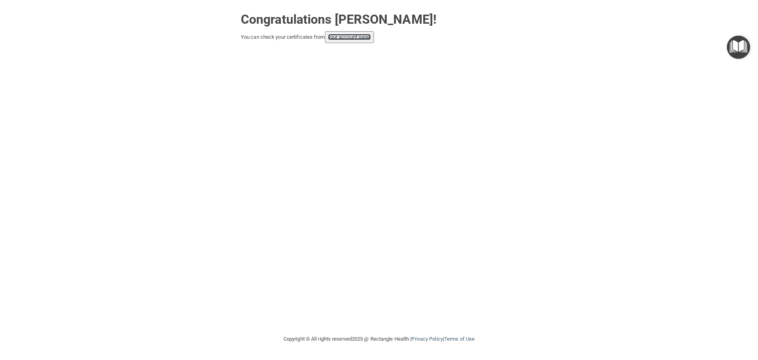
click at [369, 39] on link "your account page!" at bounding box center [349, 37] width 43 height 6
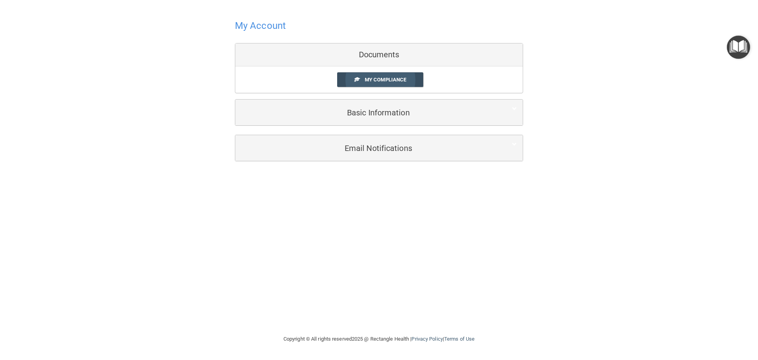
click at [362, 78] on link "My Compliance" at bounding box center [380, 79] width 86 height 15
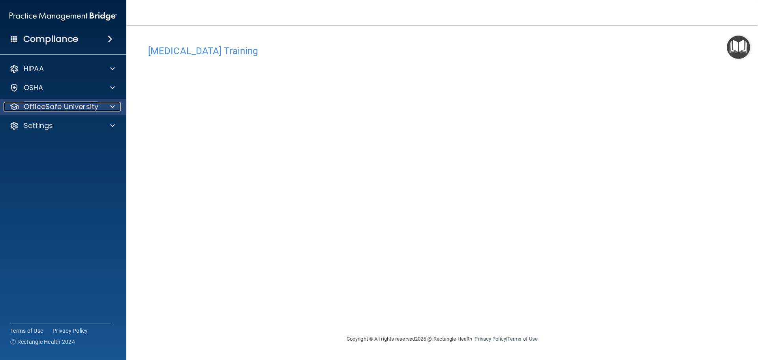
click at [105, 103] on div at bounding box center [111, 106] width 20 height 9
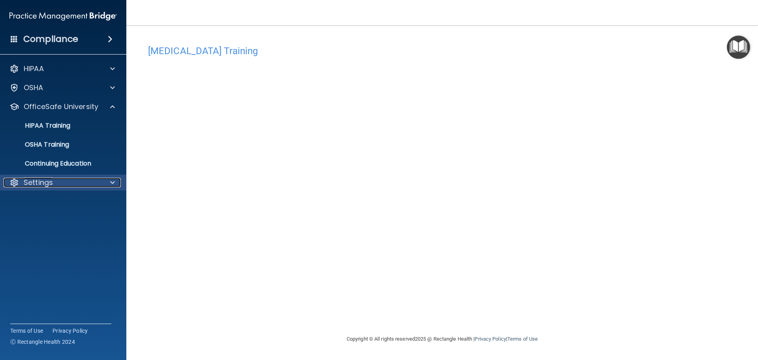
click at [58, 180] on div "Settings" at bounding box center [53, 182] width 98 height 9
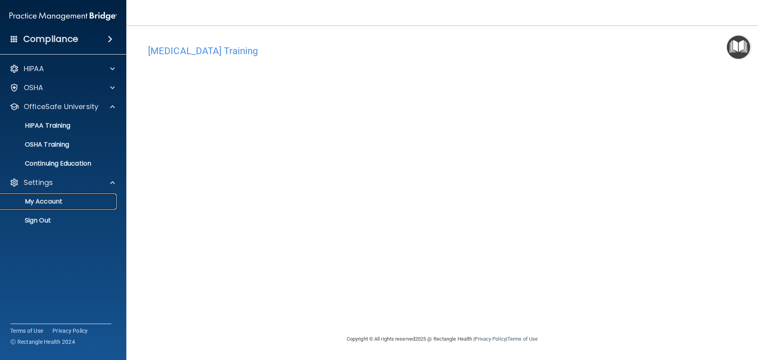
click at [59, 197] on p "My Account" at bounding box center [59, 201] width 108 height 8
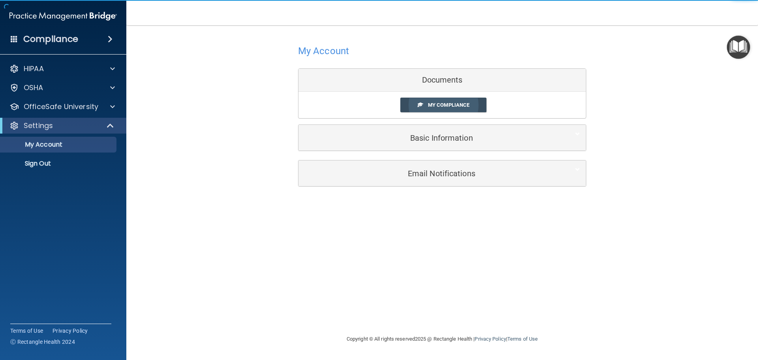
click at [415, 104] on link "My Compliance" at bounding box center [443, 105] width 86 height 15
click at [64, 126] on div "Settings" at bounding box center [53, 125] width 98 height 9
click at [460, 107] on span "My Compliance" at bounding box center [448, 105] width 41 height 6
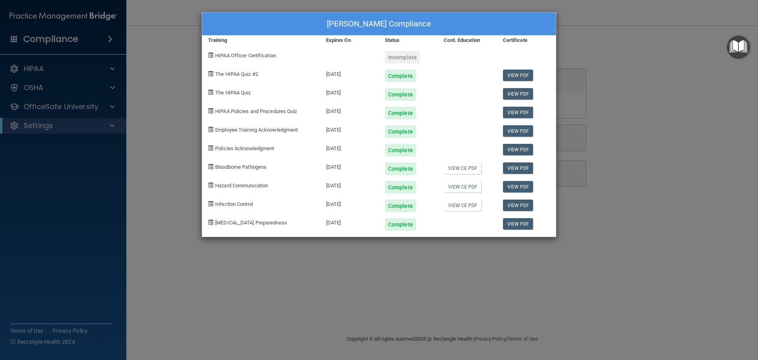
drag, startPoint x: 402, startPoint y: 59, endPoint x: 304, endPoint y: 59, distance: 97.1
click at [399, 59] on div "Incomplete" at bounding box center [402, 57] width 35 height 13
click at [264, 55] on span "HIPAA Officer Certification" at bounding box center [245, 56] width 61 height 6
click at [135, 113] on div "[PERSON_NAME] Compliance Training Expires On Status Cont. Education Certificate…" at bounding box center [379, 180] width 758 height 360
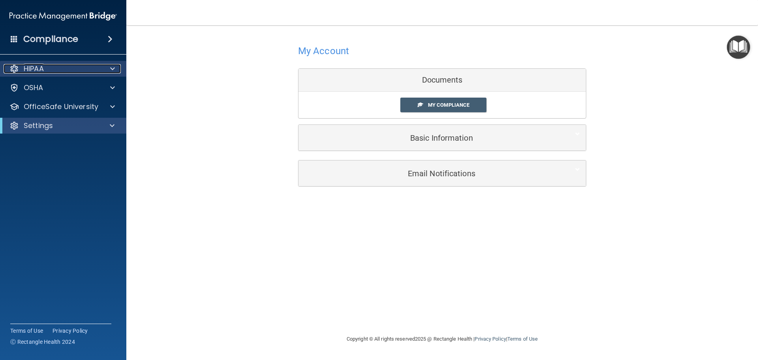
click at [108, 69] on div at bounding box center [111, 68] width 20 height 9
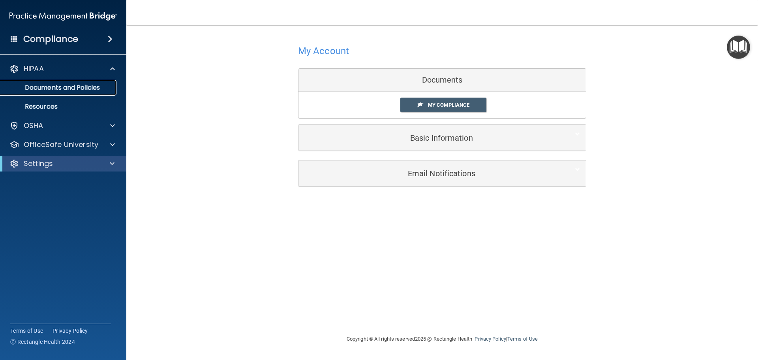
click at [95, 86] on p "Documents and Policies" at bounding box center [59, 88] width 108 height 8
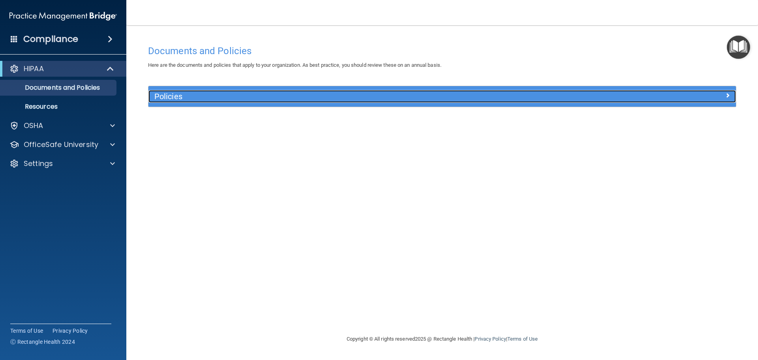
click at [199, 100] on h5 "Policies" at bounding box center [368, 96] width 429 height 9
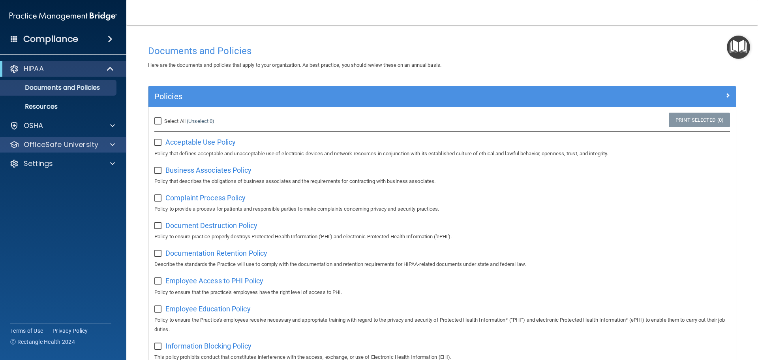
click at [88, 138] on div "OfficeSafe University" at bounding box center [63, 145] width 127 height 16
click at [110, 144] on div at bounding box center [111, 144] width 20 height 9
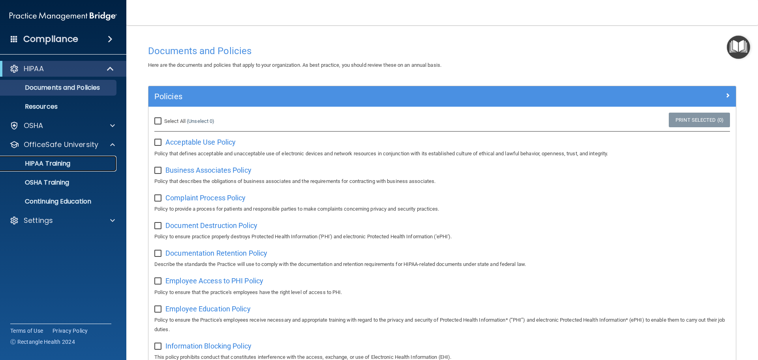
click at [68, 158] on link "HIPAA Training" at bounding box center [54, 164] width 124 height 16
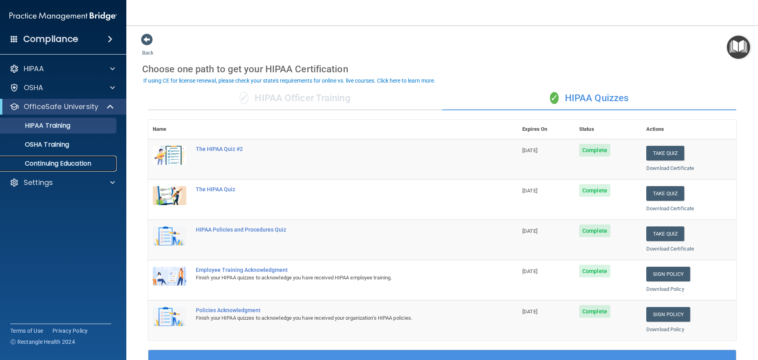
click at [96, 164] on p "Continuing Education" at bounding box center [59, 164] width 108 height 8
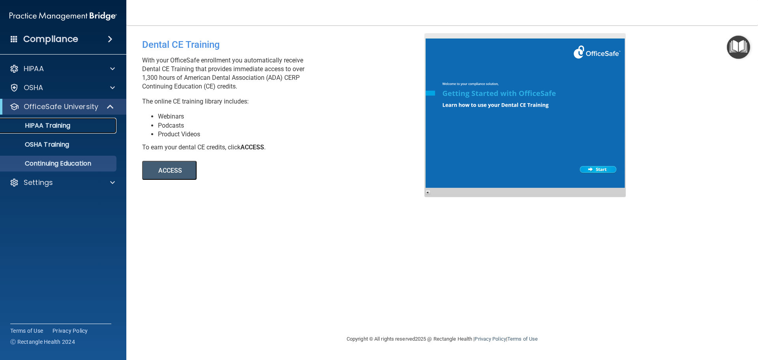
click at [105, 128] on div "HIPAA Training" at bounding box center [59, 126] width 108 height 8
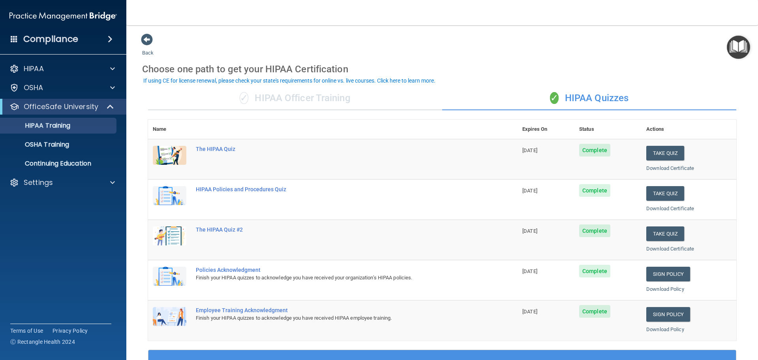
click at [307, 103] on div "✓ HIPAA Officer Training" at bounding box center [295, 98] width 294 height 24
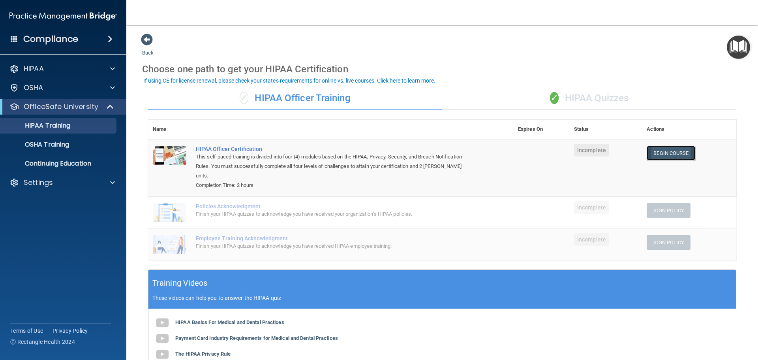
click at [673, 154] on link "Begin Course" at bounding box center [671, 153] width 48 height 15
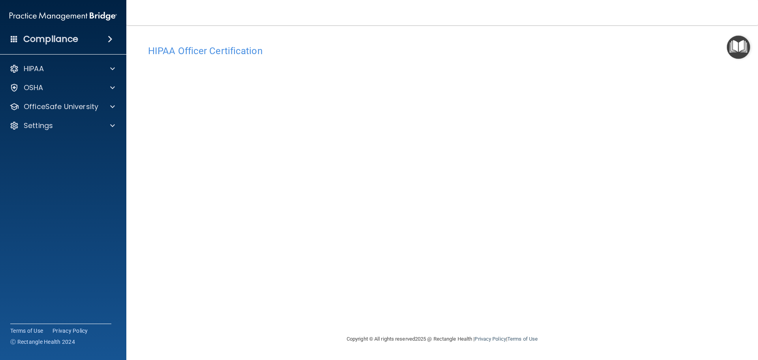
drag, startPoint x: 531, startPoint y: 318, endPoint x: 516, endPoint y: 328, distance: 17.1
click at [512, 328] on div "Copyright © All rights reserved 2025 @ Rectangle Health | Privacy Policy | Term…" at bounding box center [442, 338] width 288 height 25
